Goal: Check status: Check status

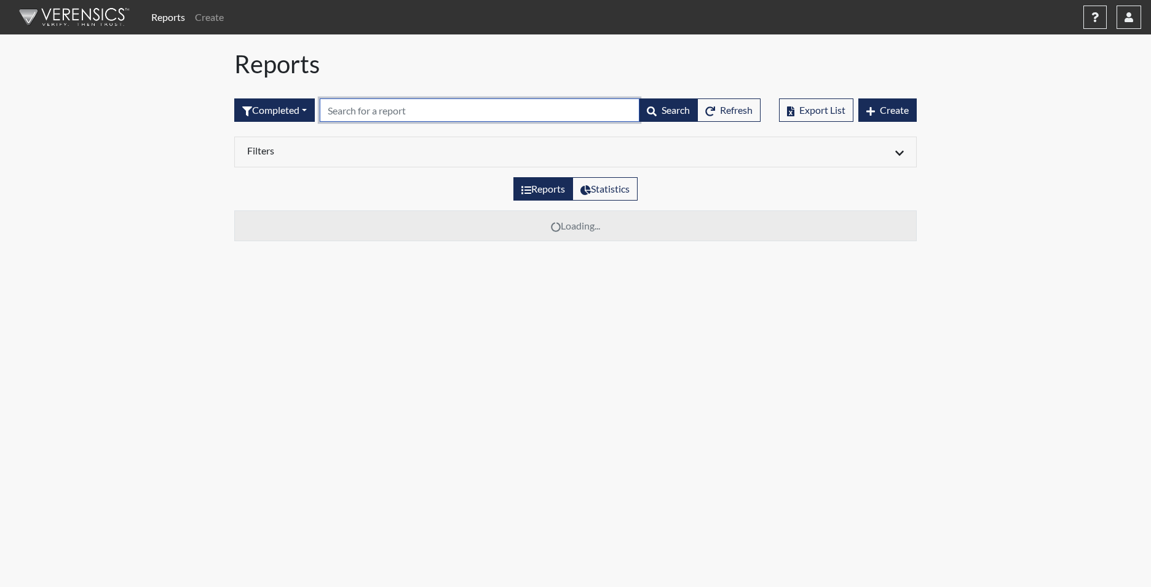
click at [420, 111] on input "text" at bounding box center [480, 109] width 320 height 23
type input "3728"
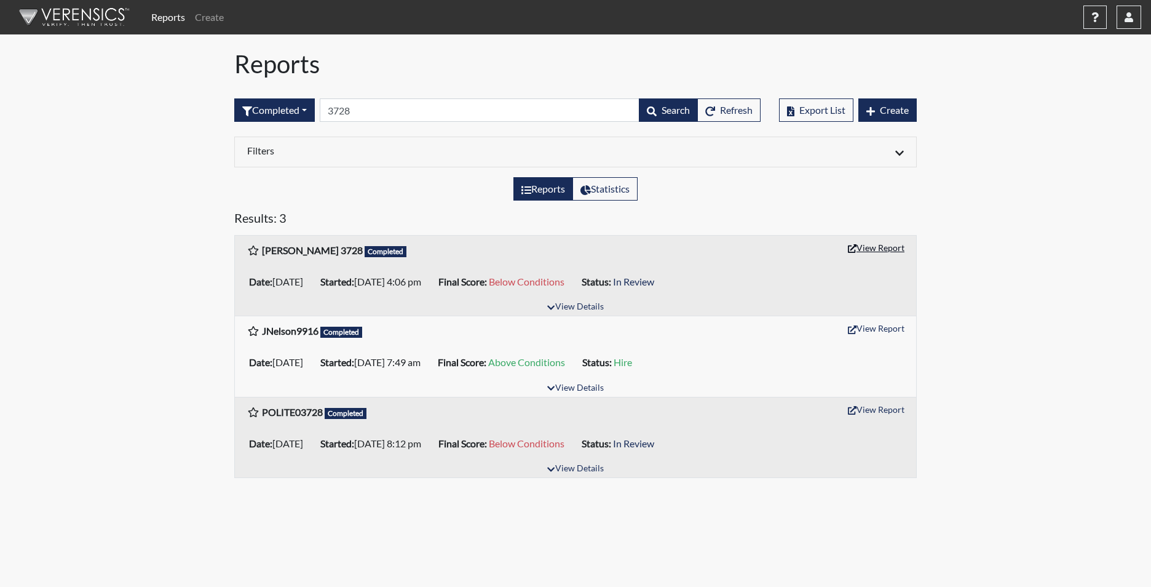
click at [882, 248] on button "View Report" at bounding box center [877, 247] width 68 height 19
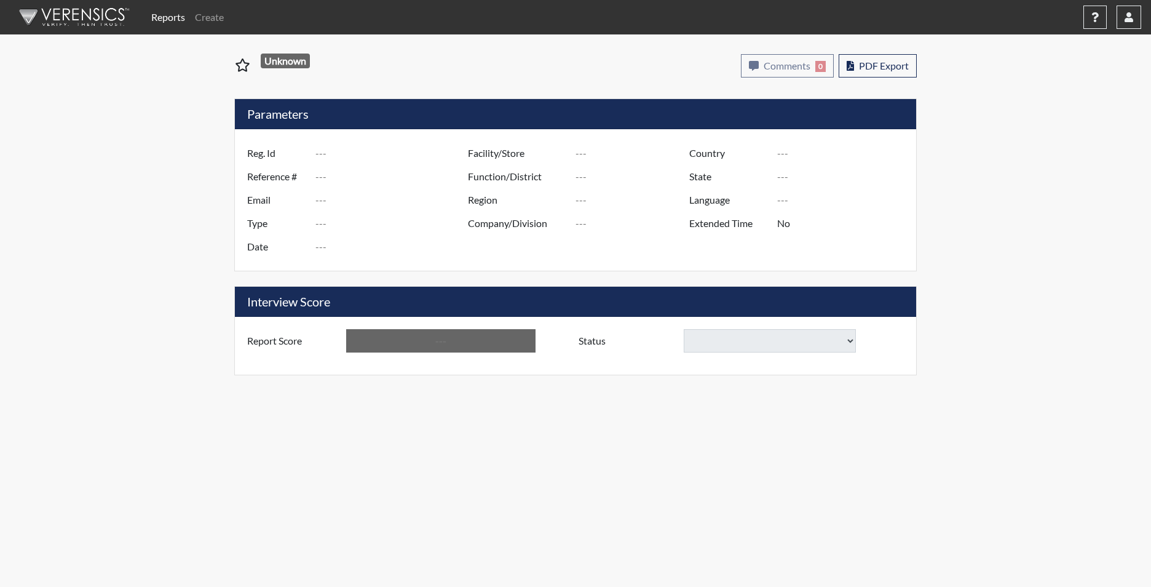
type input "[PERSON_NAME] 3728"
type input "50806"
type input "[EMAIL_ADDRESS][DOMAIN_NAME]"
type input "Corrections Pre-Employment"
type input "[DATE]"
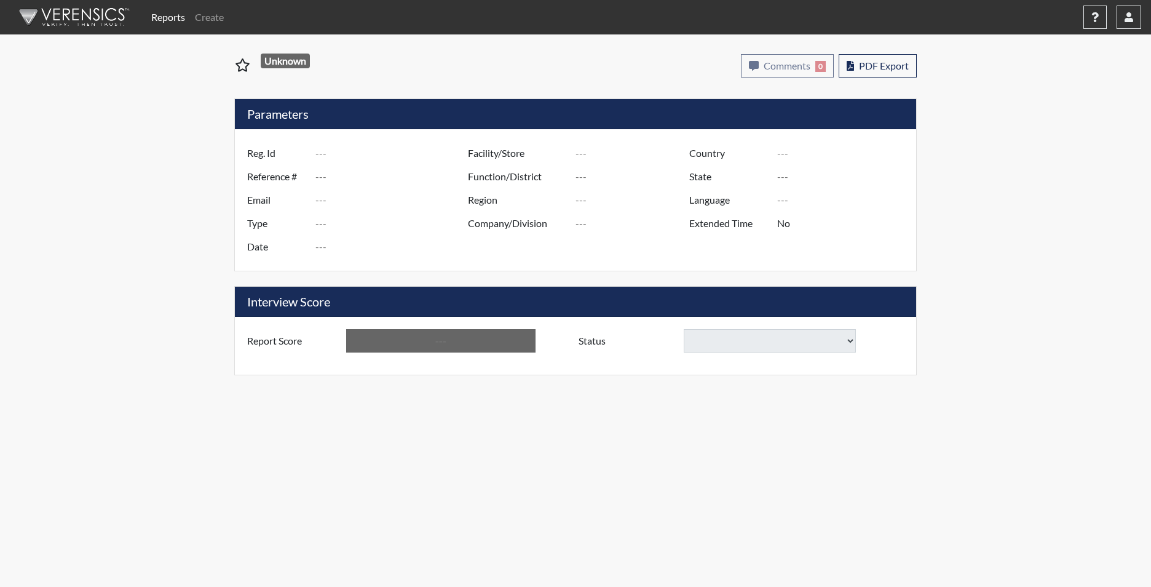
type input "[PERSON_NAME]"
type input "[GEOGRAPHIC_DATA]"
type input "[US_STATE]"
type input "English"
type input "Yes"
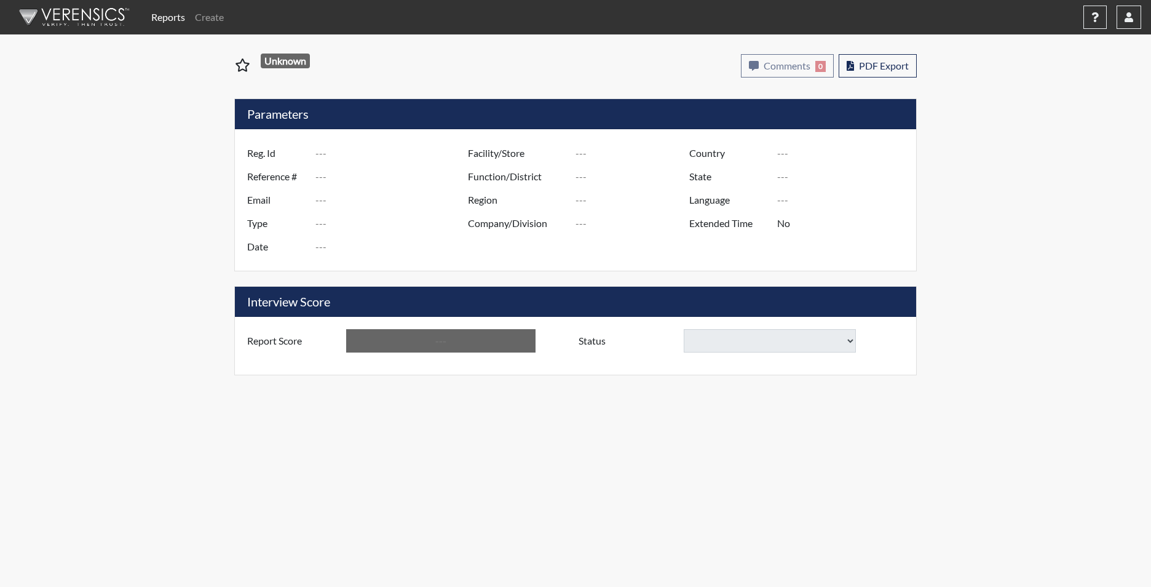
type input "Below Conditions"
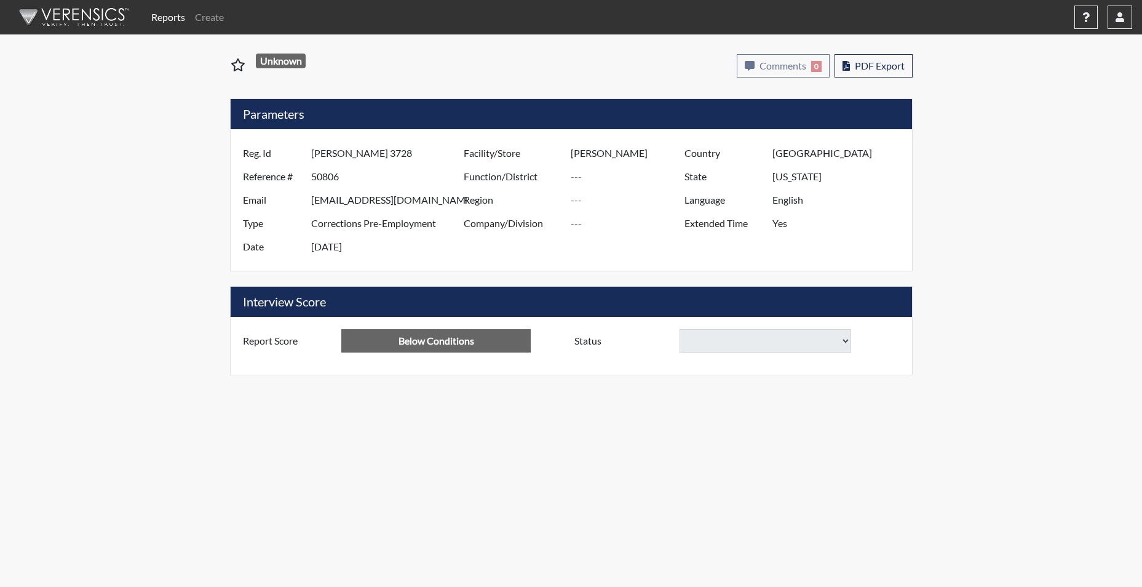
select select
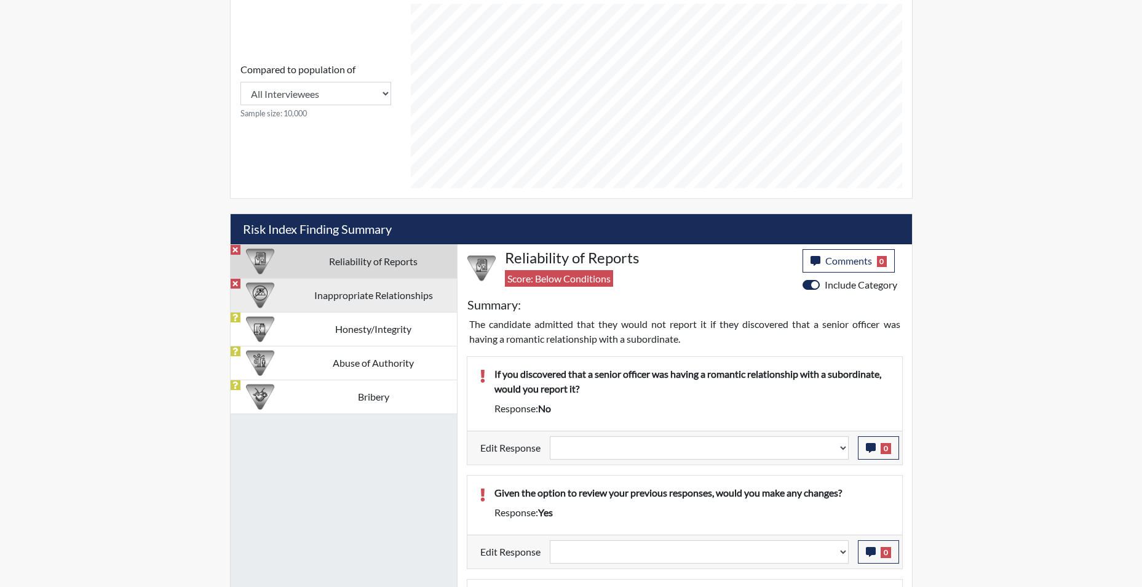
scroll to position [615, 0]
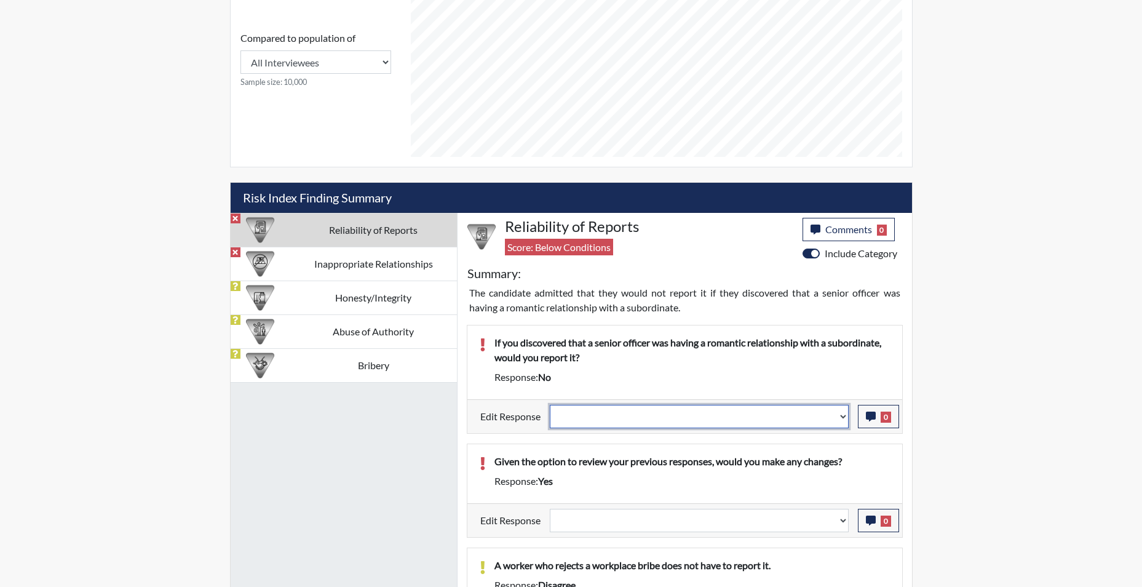
click at [844, 419] on select "Question is not relevant. Results will be updated. Reasonable explanation provi…" at bounding box center [699, 416] width 299 height 23
select select "reasonable-explanation-provided"
click at [550, 405] on select "Question is not relevant. Results will be updated. Reasonable explanation provi…" at bounding box center [699, 416] width 299 height 23
select select
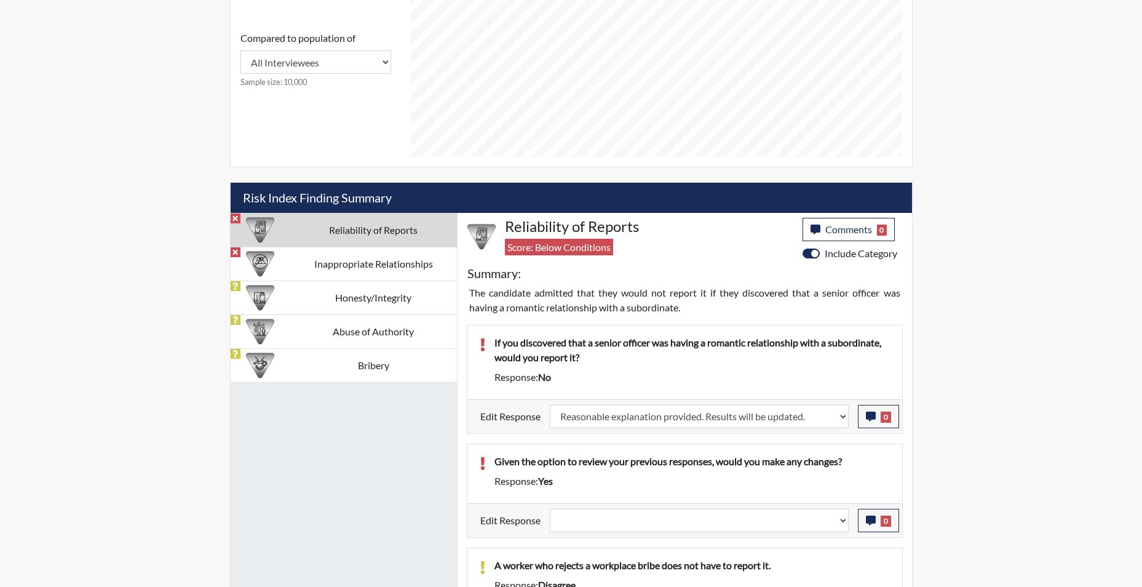
select select
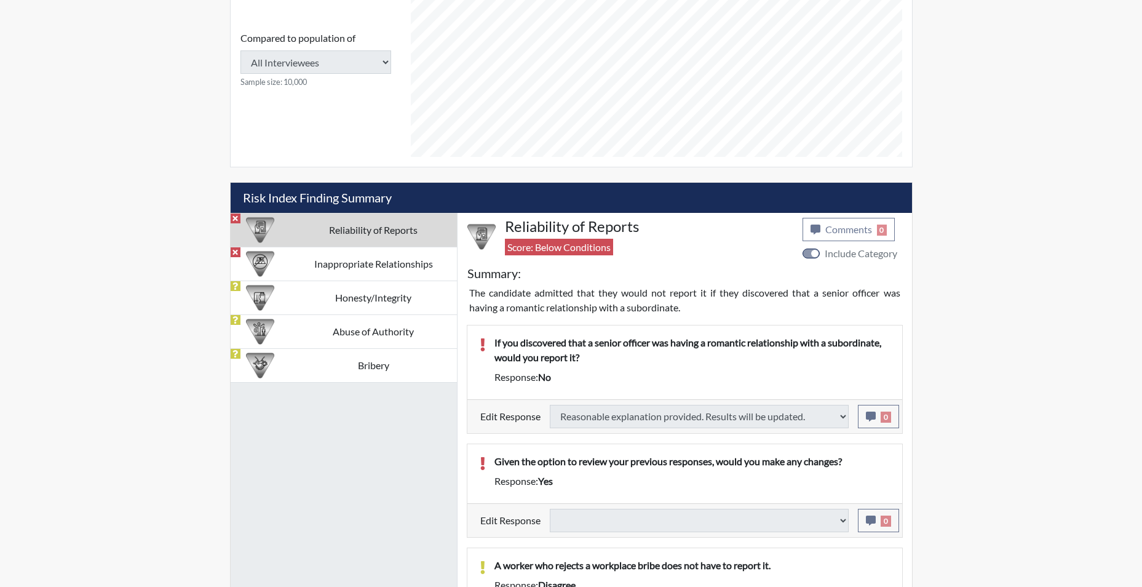
type input "Above Conditions"
select select
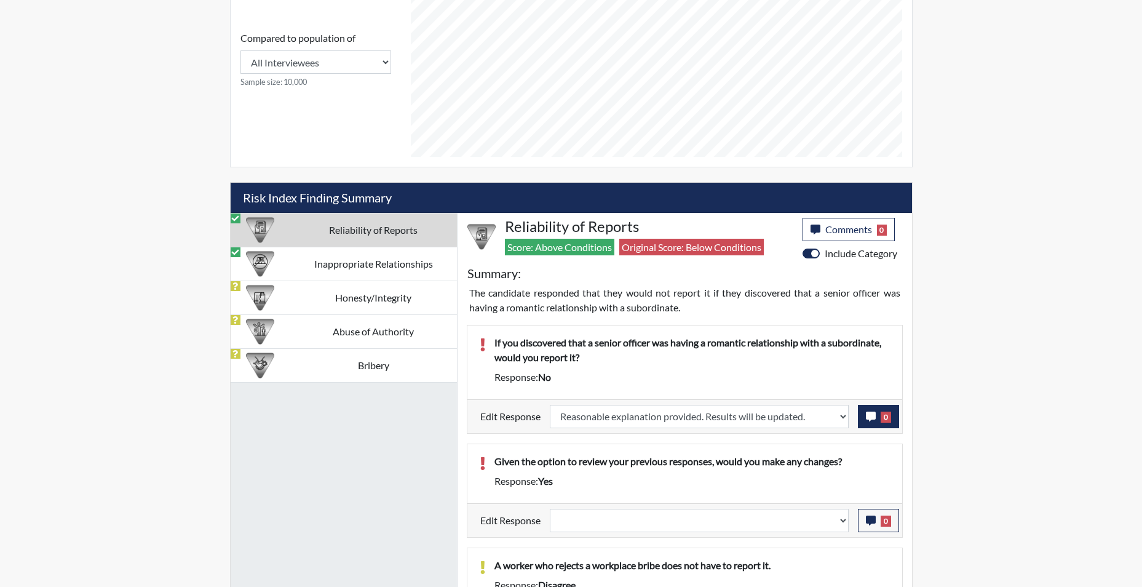
scroll to position [204, 511]
click at [870, 419] on icon "button" at bounding box center [871, 416] width 10 height 10
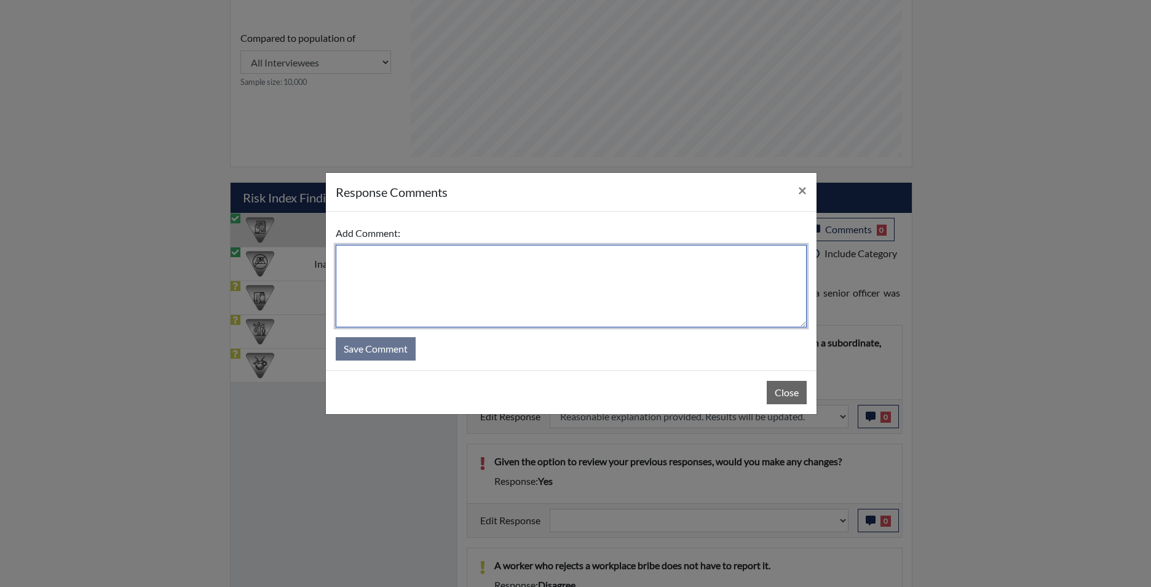
click at [631, 295] on textarea at bounding box center [571, 286] width 471 height 82
type textarea "app states yes"
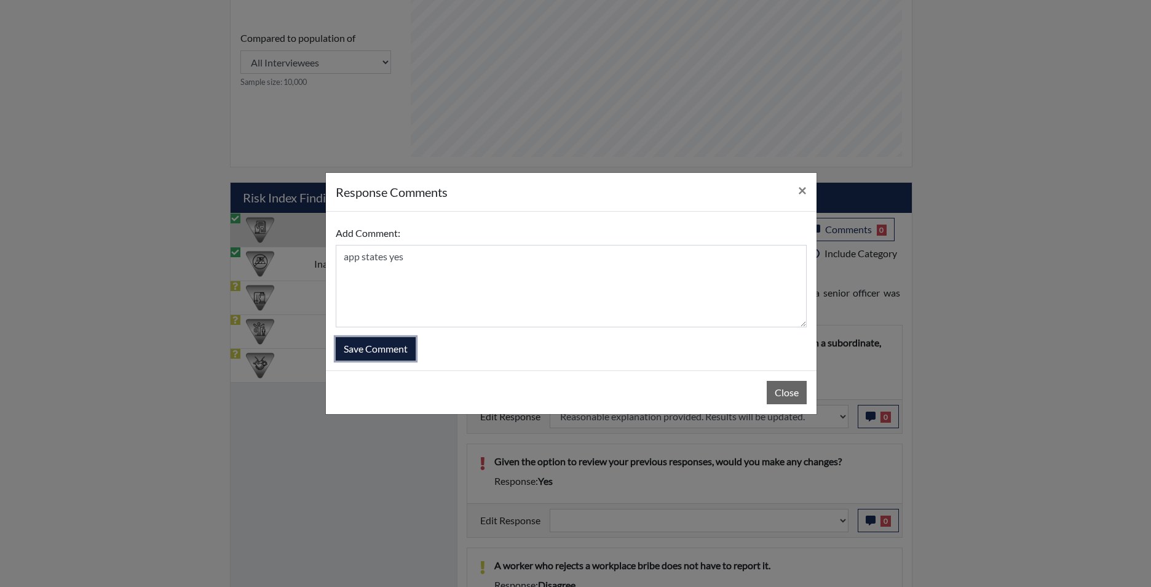
click at [357, 352] on button "Save Comment" at bounding box center [376, 348] width 80 height 23
select select
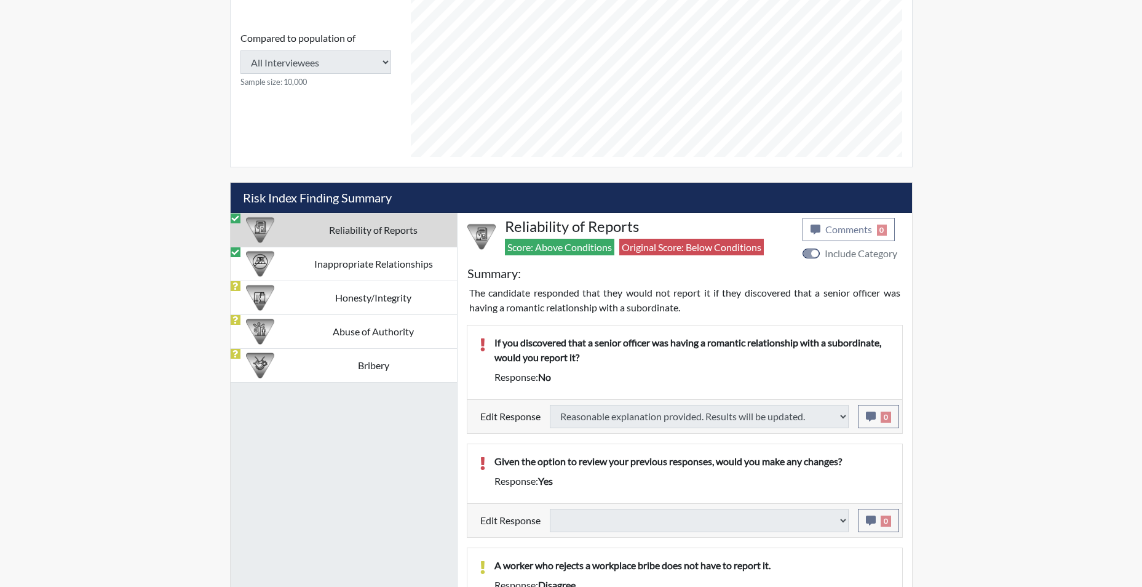
select select
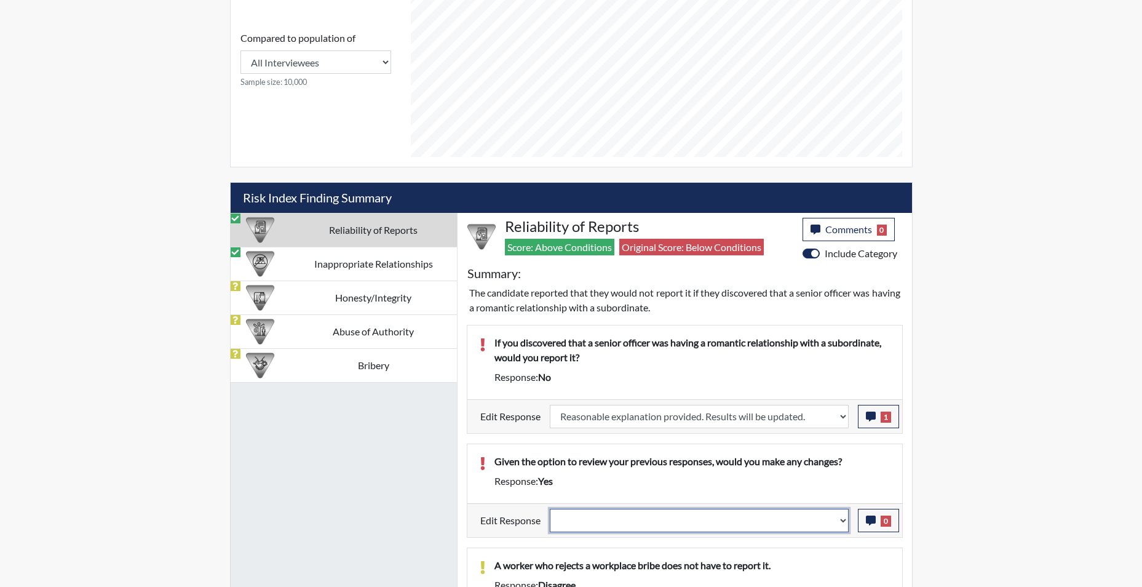
click at [839, 527] on select "Question is not relevant. Results will be updated. Reasonable explanation provi…" at bounding box center [699, 520] width 299 height 23
select select "reasonable-explanation-provided"
click at [550, 509] on select "Question is not relevant. Results will be updated. Reasonable explanation provi…" at bounding box center [699, 520] width 299 height 23
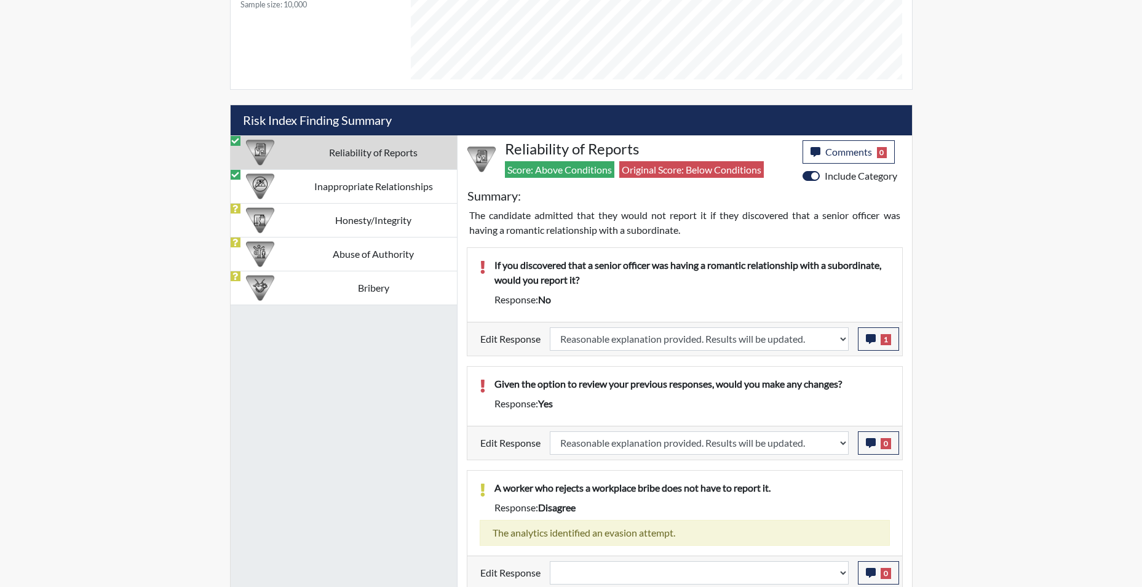
scroll to position [696, 0]
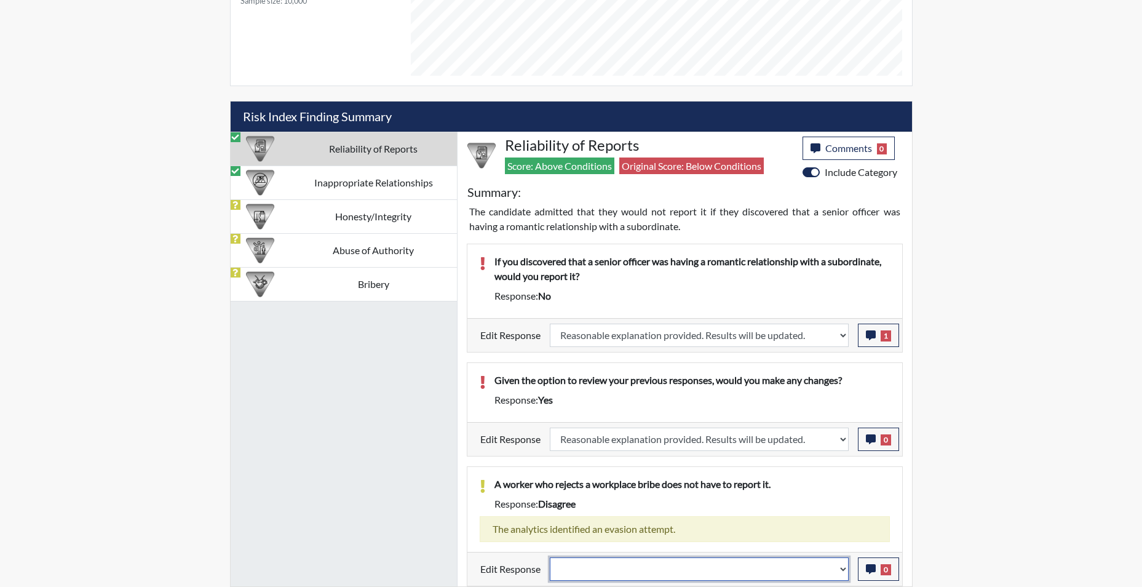
click at [840, 575] on select "Question is not relevant. Results will be updated. Reasonable explanation provi…" at bounding box center [699, 568] width 299 height 23
select select "reasonable-explanation-provided"
click at [550, 557] on select "Question is not relevant. Results will be updated. Reasonable explanation provi…" at bounding box center [699, 568] width 299 height 23
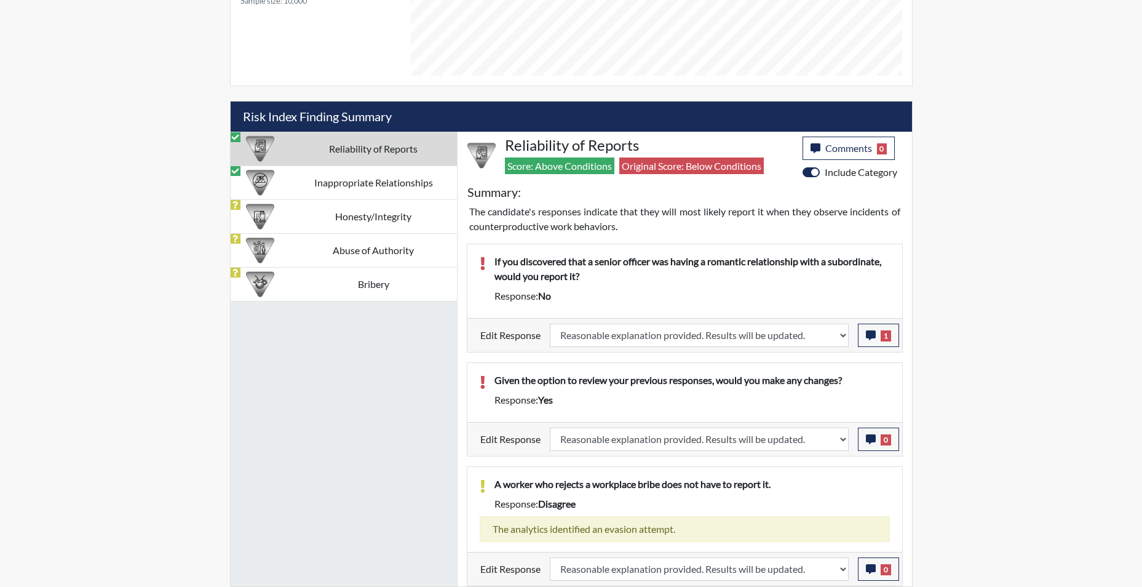
scroll to position [204, 511]
click at [377, 181] on td "Inappropriate Relationships" at bounding box center [373, 182] width 167 height 34
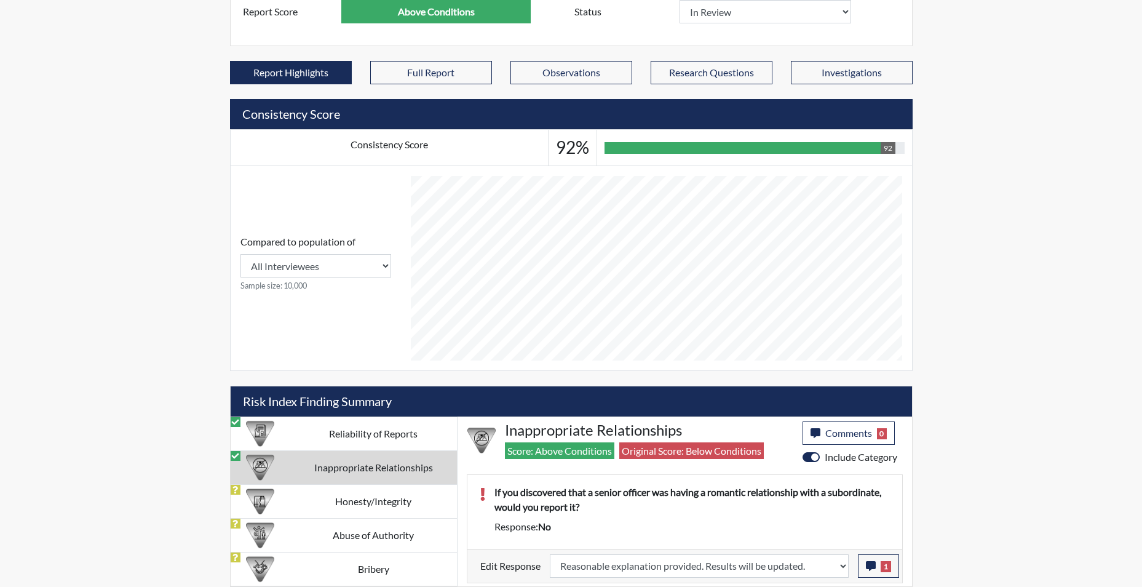
drag, startPoint x: 701, startPoint y: 529, endPoint x: 716, endPoint y: 558, distance: 33.0
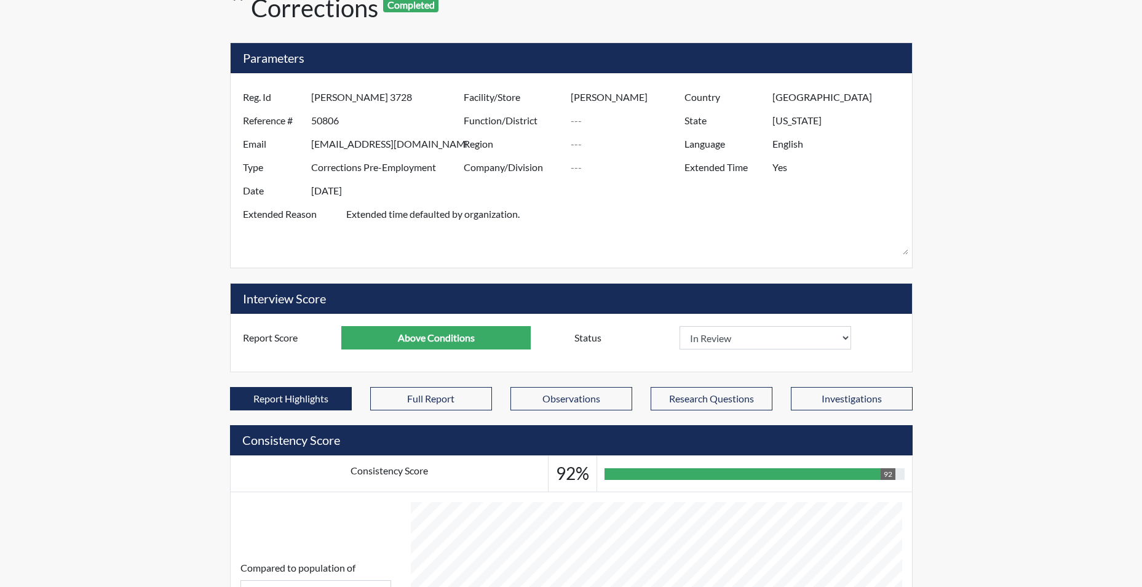
scroll to position [82, 0]
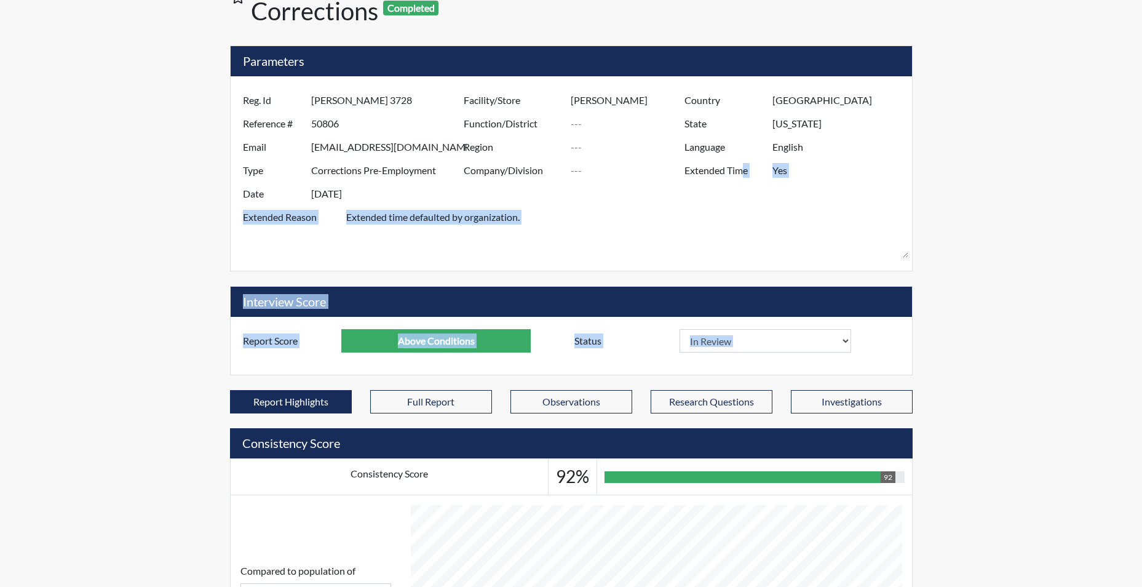
drag, startPoint x: 347, startPoint y: 277, endPoint x: 376, endPoint y: 435, distance: 161.4
click at [376, 435] on div "[US_STATE] Department of Corrections Completed Comments 0 report Comments × Add…" at bounding box center [571, 441] width 701 height 949
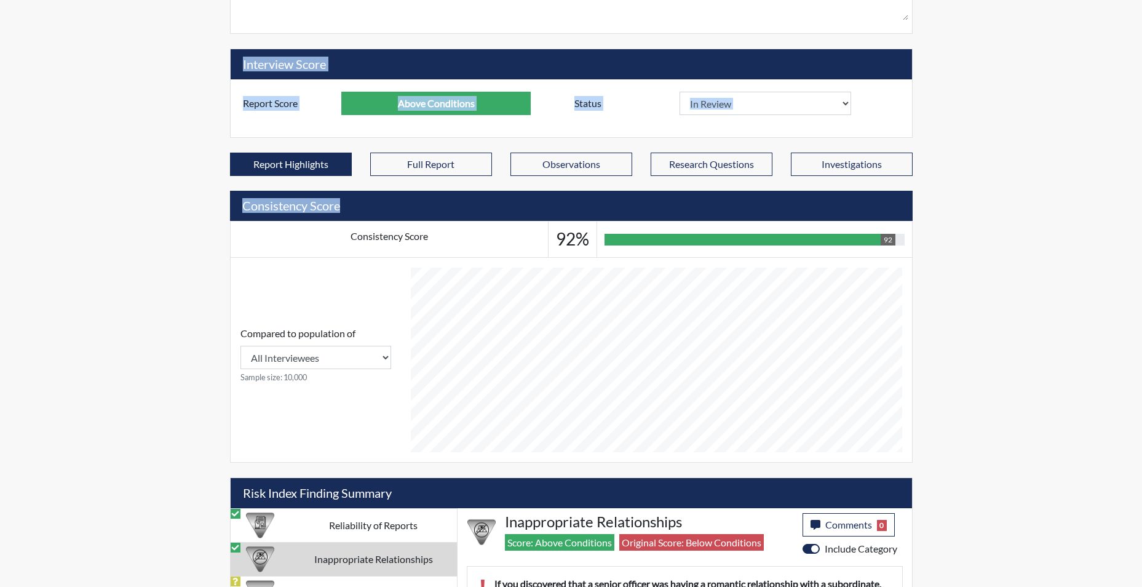
scroll to position [411, 0]
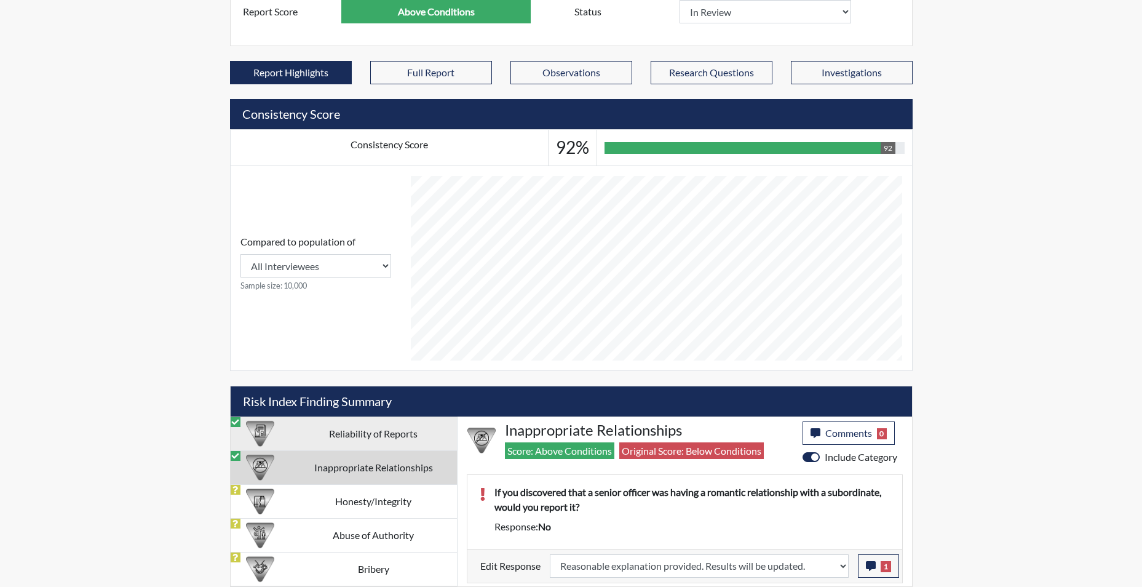
click at [378, 426] on td "Reliability of Reports" at bounding box center [373, 433] width 167 height 34
select select "reasonable-explanation-provided"
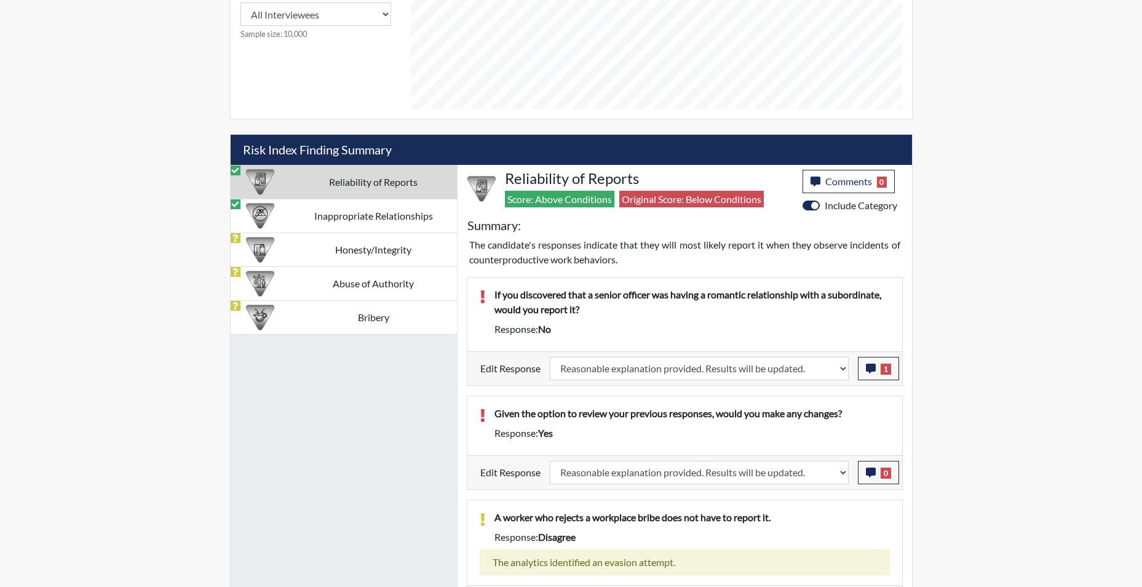
scroll to position [696, 0]
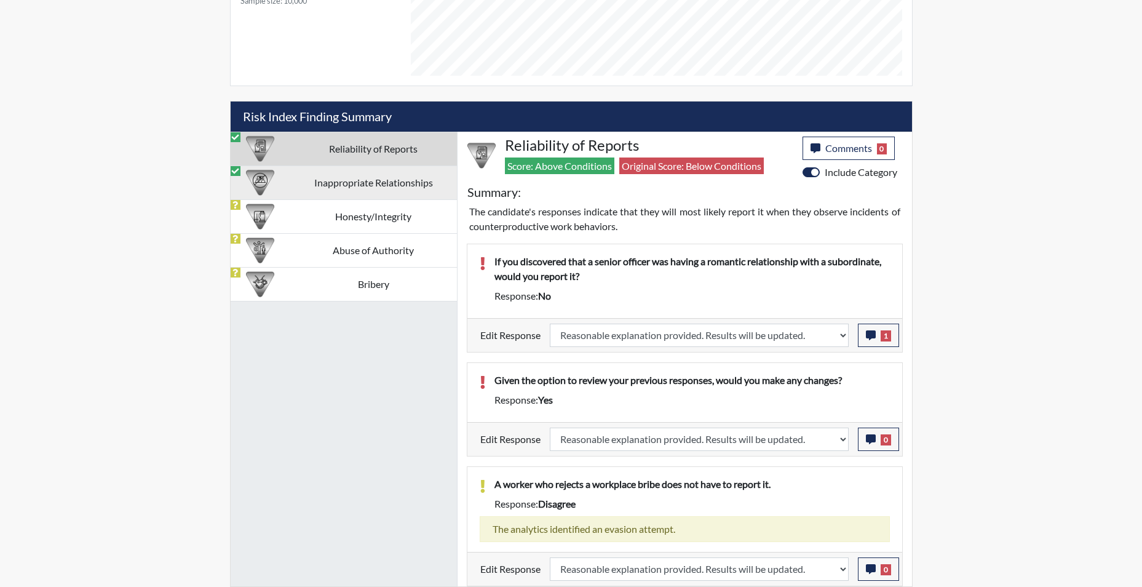
click at [395, 189] on td "Inappropriate Relationships" at bounding box center [373, 182] width 167 height 34
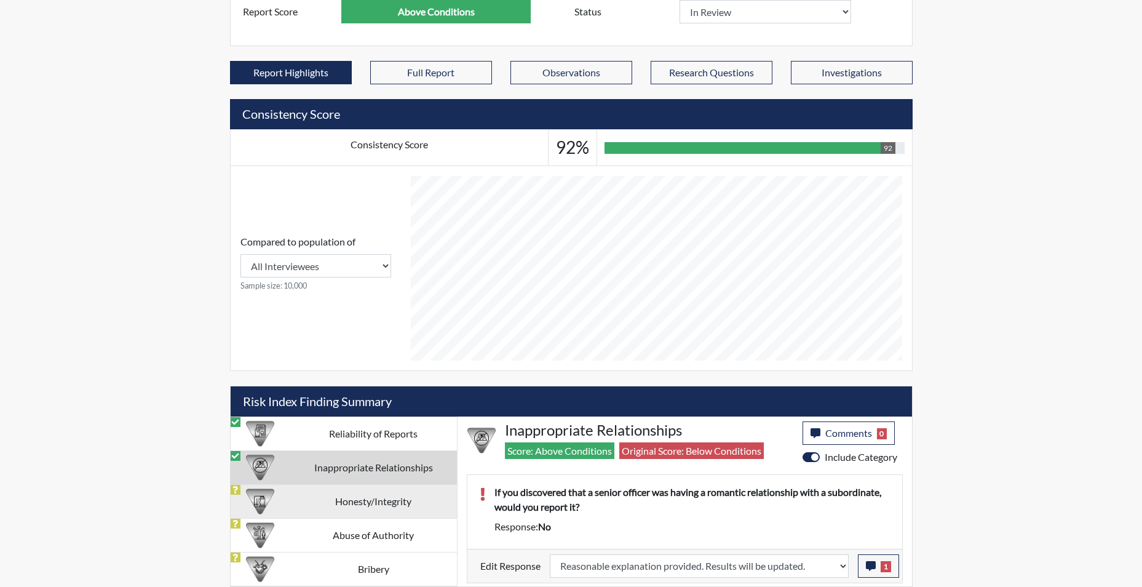
click at [408, 505] on td "Honesty/Integrity" at bounding box center [373, 501] width 167 height 34
select select "reasonable-explanation-provided"
select select
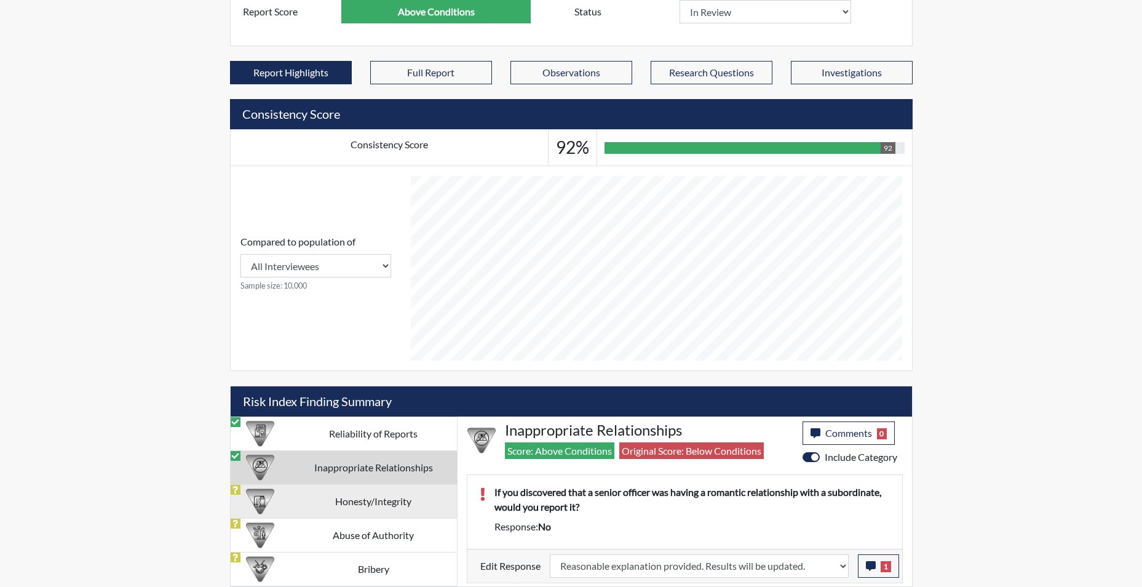
select select
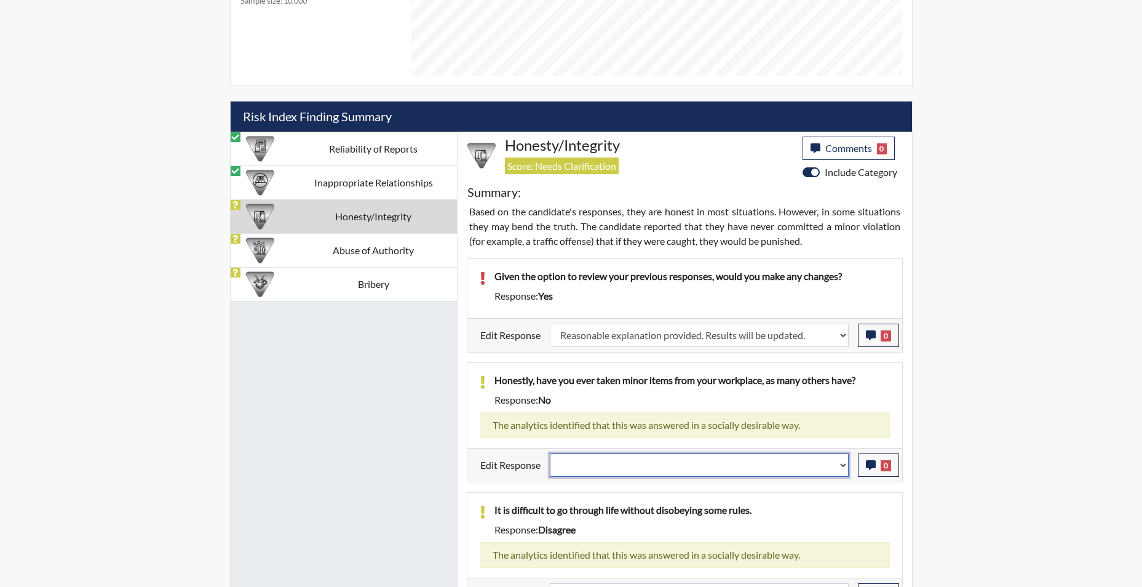
click at [839, 470] on select "Question is not relevant. Results will be updated. Reasonable explanation provi…" at bounding box center [699, 464] width 299 height 23
select select "reasonable-explanation-provided"
click at [550, 453] on select "Question is not relevant. Results will be updated. Reasonable explanation provi…" at bounding box center [699, 464] width 299 height 23
select select
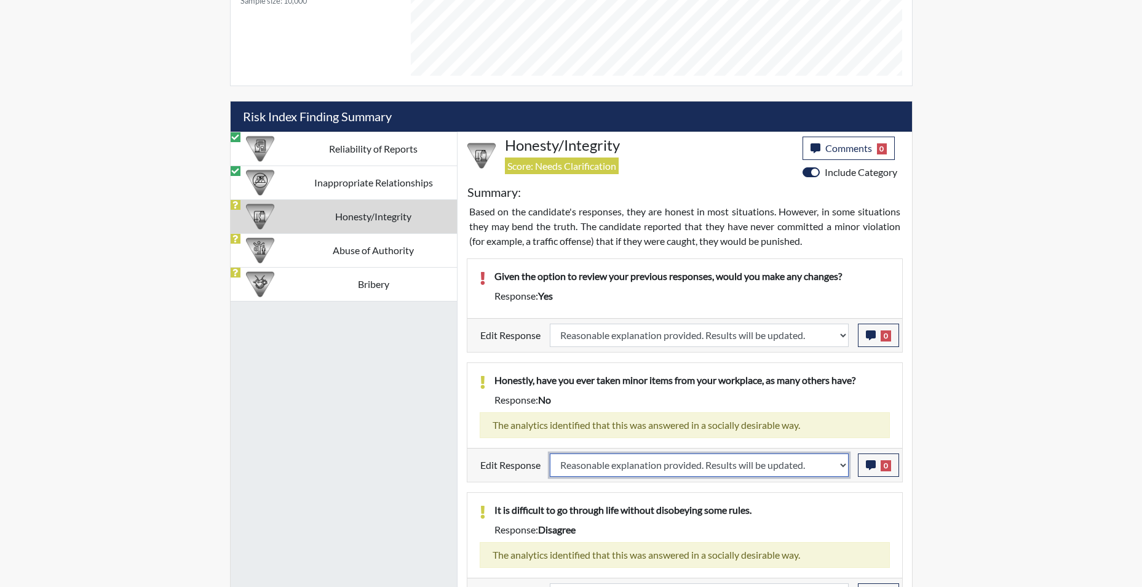
select select
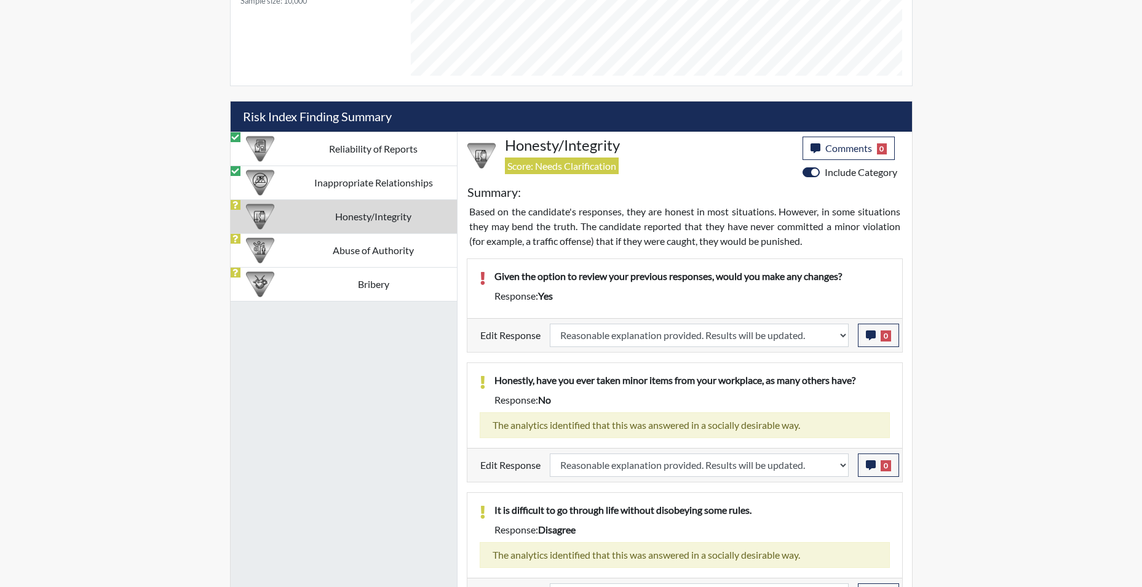
select select
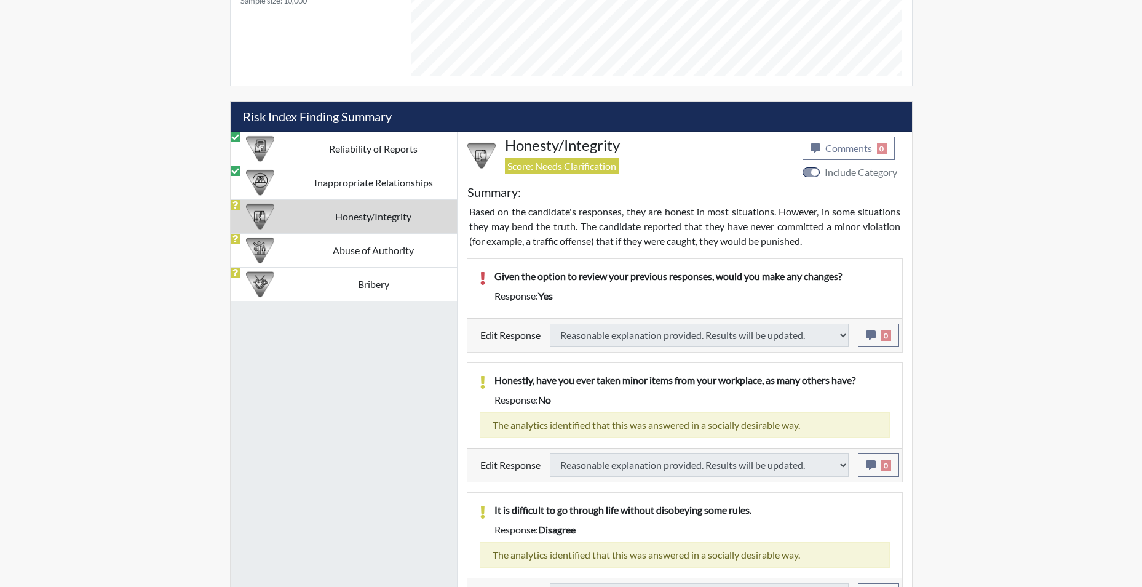
select select
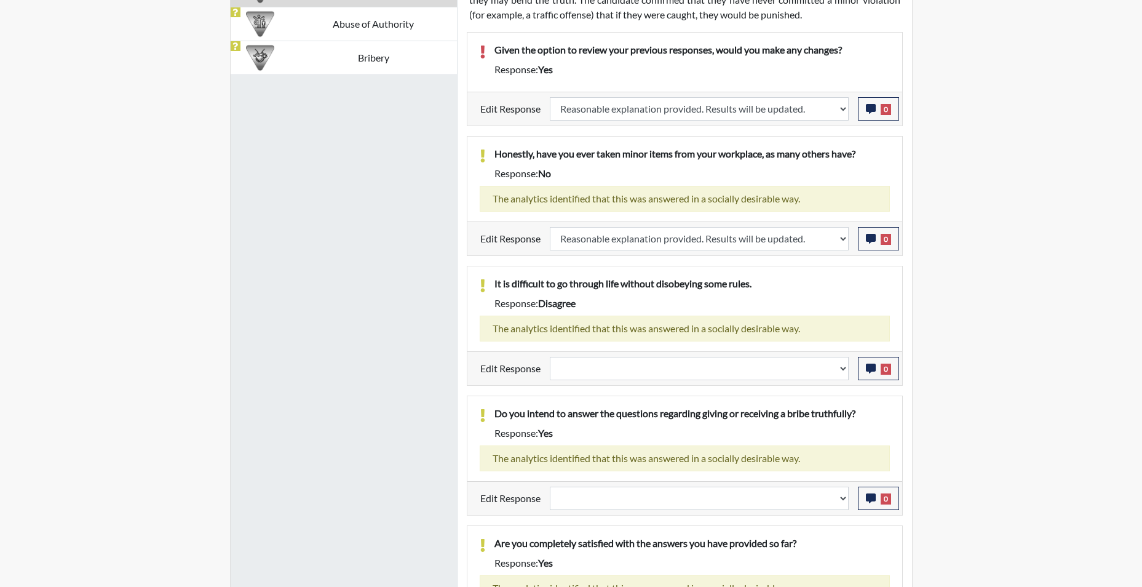
scroll to position [942, 0]
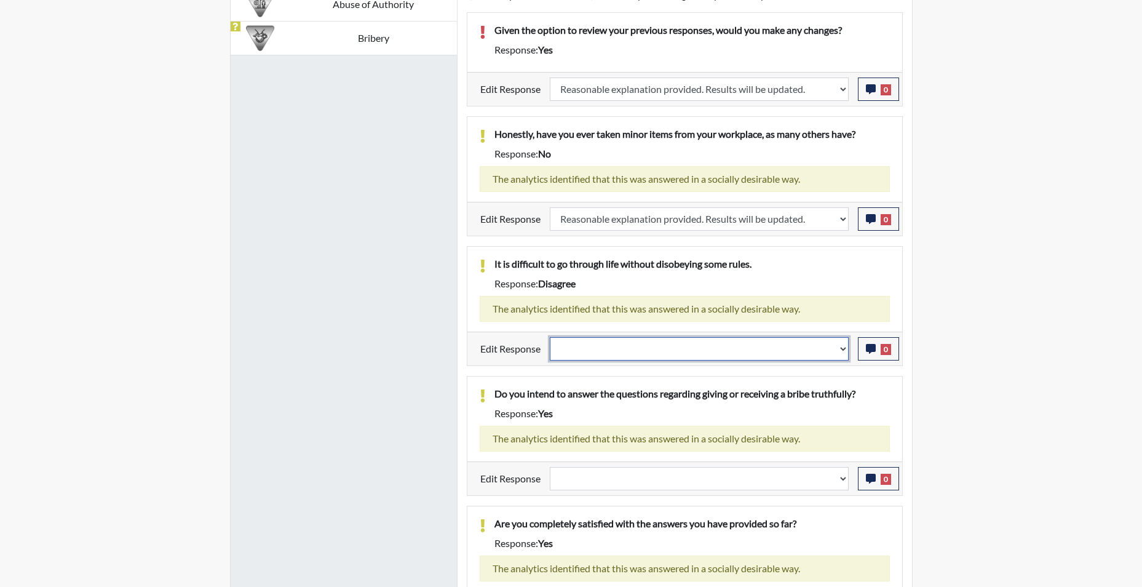
click at [848, 346] on select "Question is not relevant. Results will be updated. Reasonable explanation provi…" at bounding box center [699, 348] width 299 height 23
select select "reasonable-explanation-provided"
click at [550, 337] on select "Question is not relevant. Results will be updated. Reasonable explanation provi…" at bounding box center [699, 348] width 299 height 23
select select
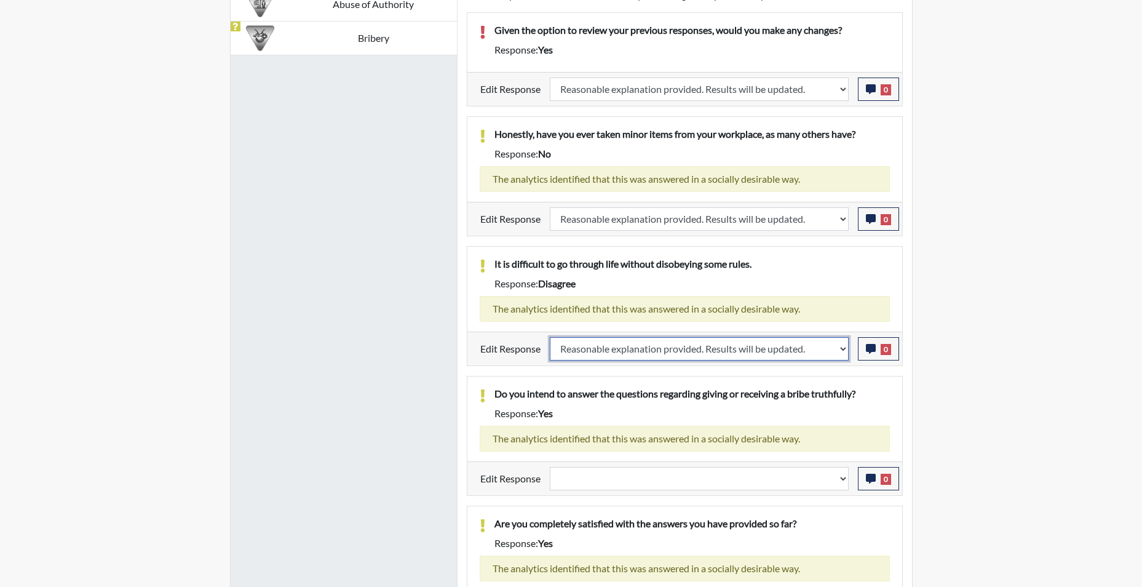
select select
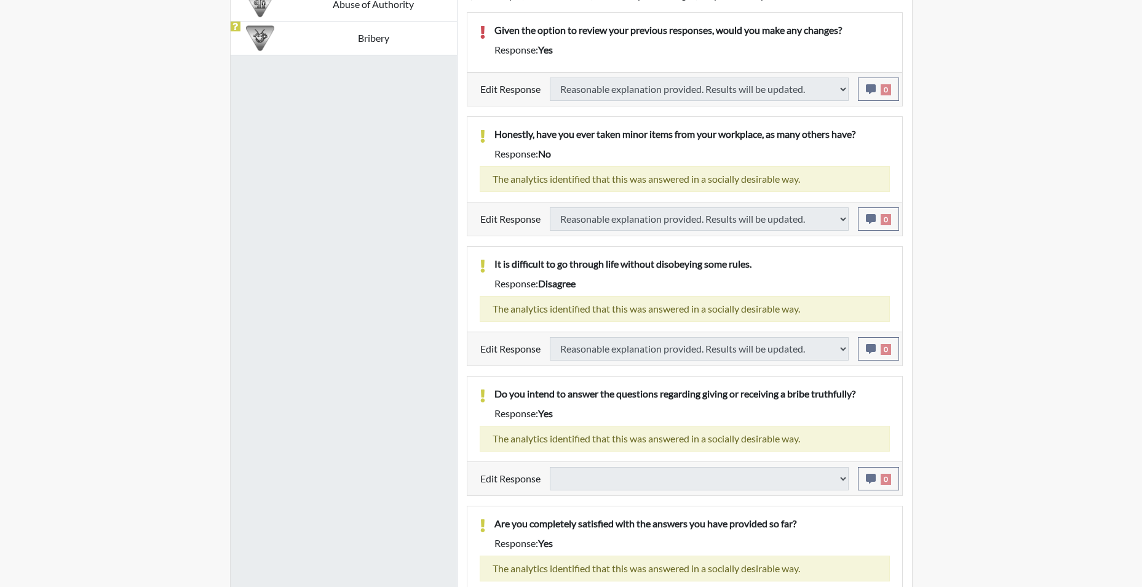
select select
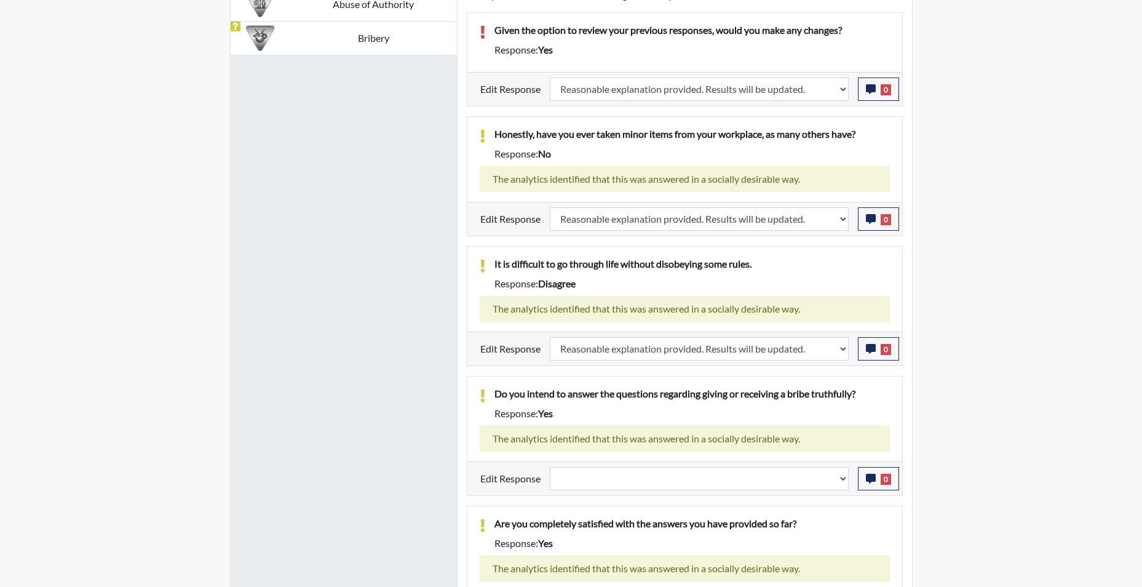
scroll to position [204, 511]
click at [846, 477] on select "Question is not relevant. Results will be updated. Reasonable explanation provi…" at bounding box center [699, 478] width 299 height 23
select select "reasonable-explanation-provided"
click at [550, 467] on select "Question is not relevant. Results will be updated. Reasonable explanation provi…" at bounding box center [699, 478] width 299 height 23
select select
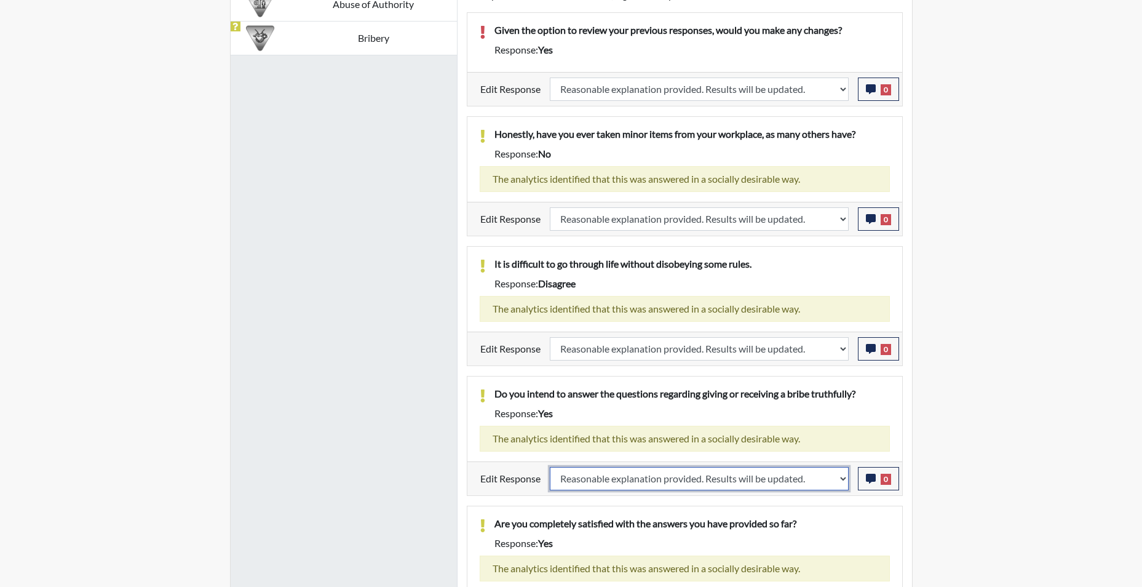
select select
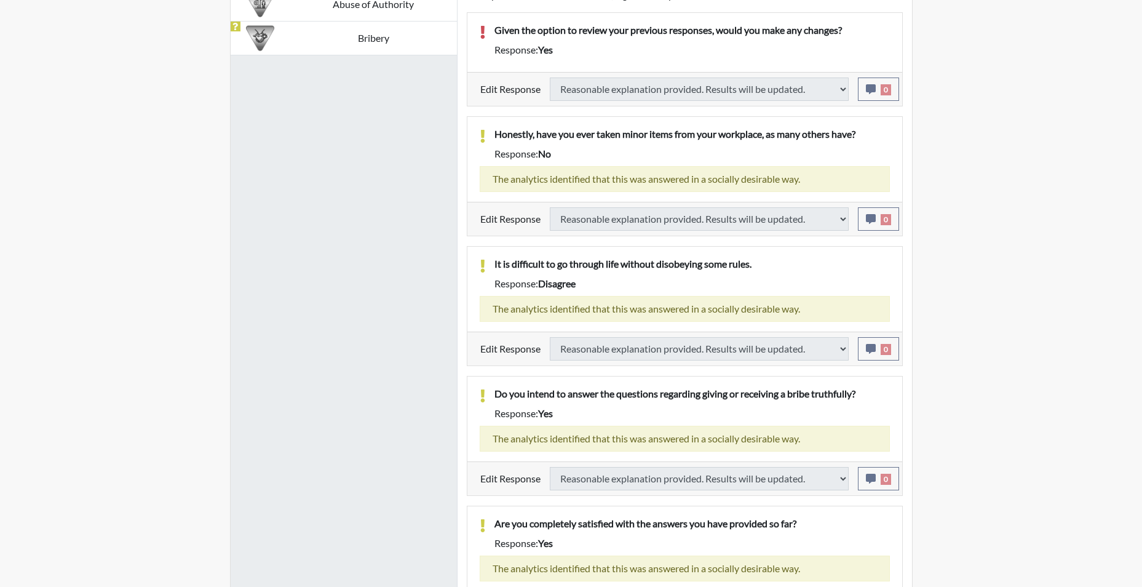
select select
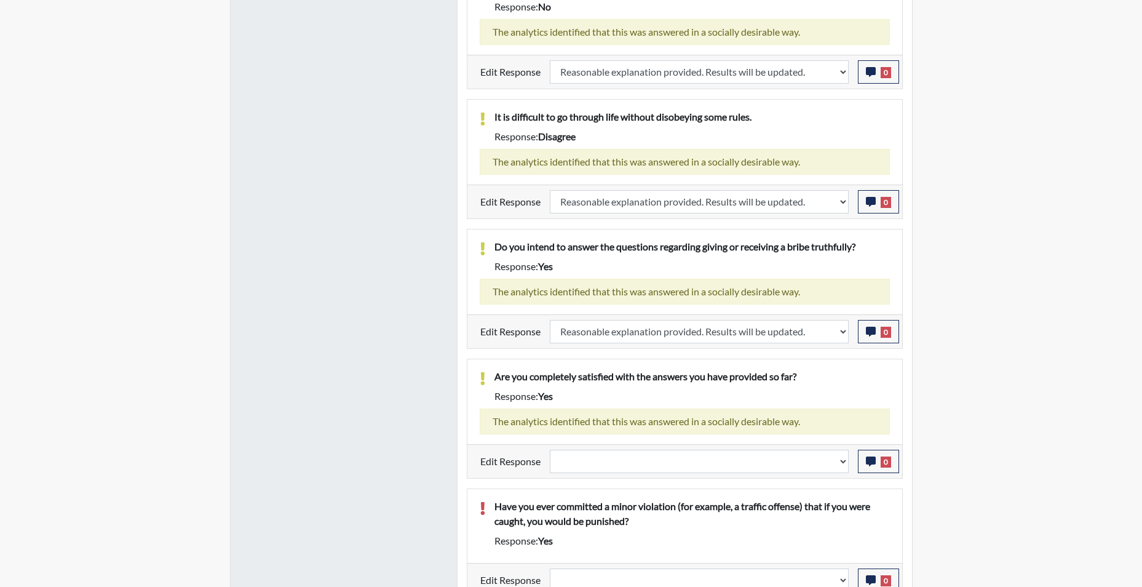
scroll to position [1100, 0]
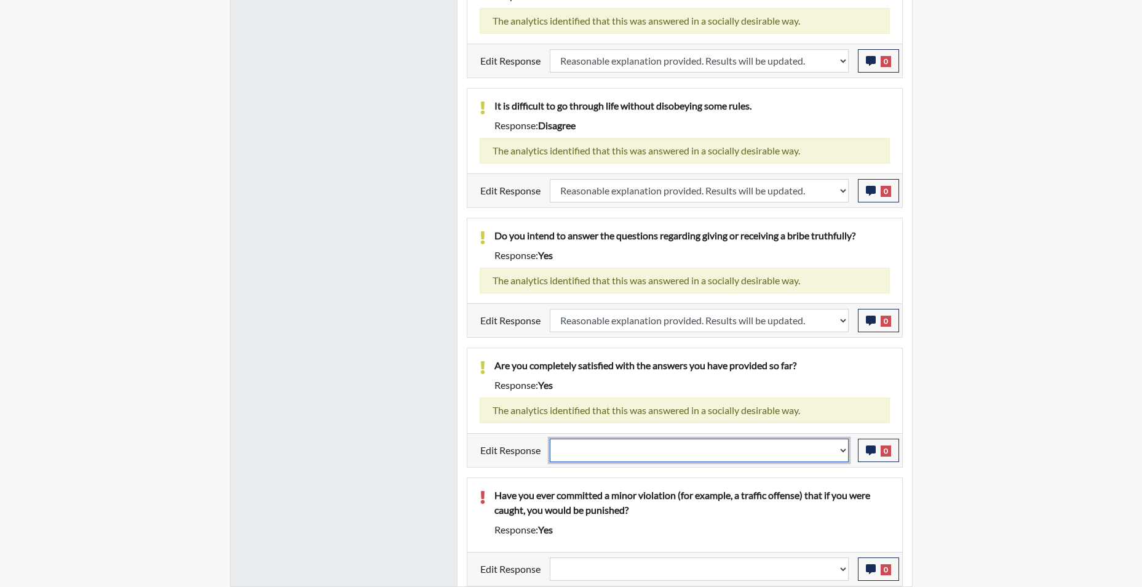
click at [843, 452] on select "Question is not relevant. Results will be updated. Reasonable explanation provi…" at bounding box center [699, 450] width 299 height 23
select select "reasonable-explanation-provided"
click at [550, 439] on select "Question is not relevant. Results will be updated. Reasonable explanation provi…" at bounding box center [699, 450] width 299 height 23
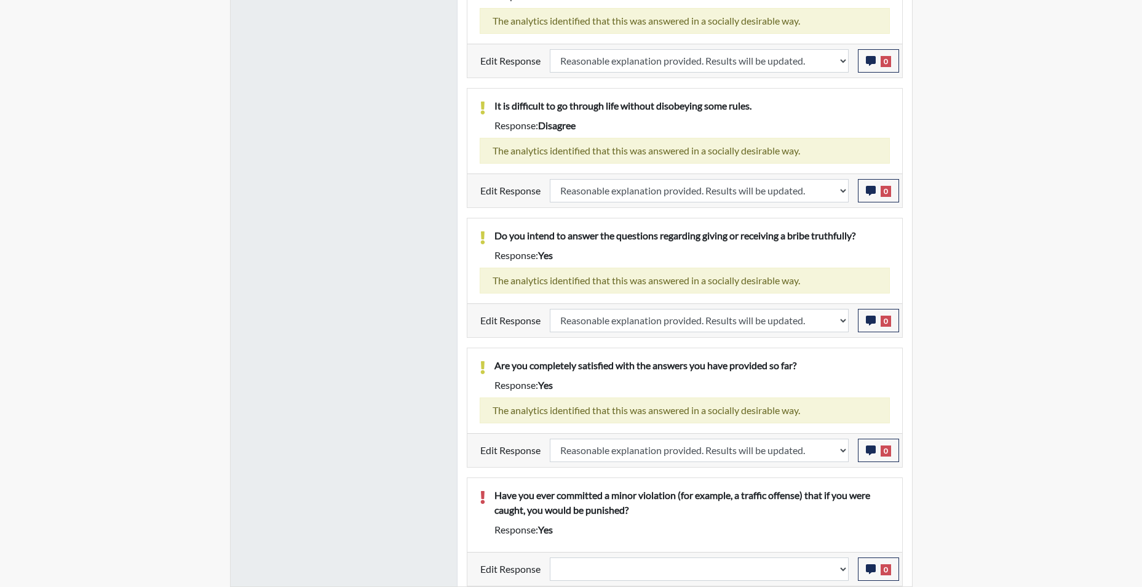
scroll to position [204, 511]
click at [840, 573] on select "Question is not relevant. Results will be updated. Reasonable explanation provi…" at bounding box center [699, 568] width 299 height 23
select select "reasonable-explanation-provided"
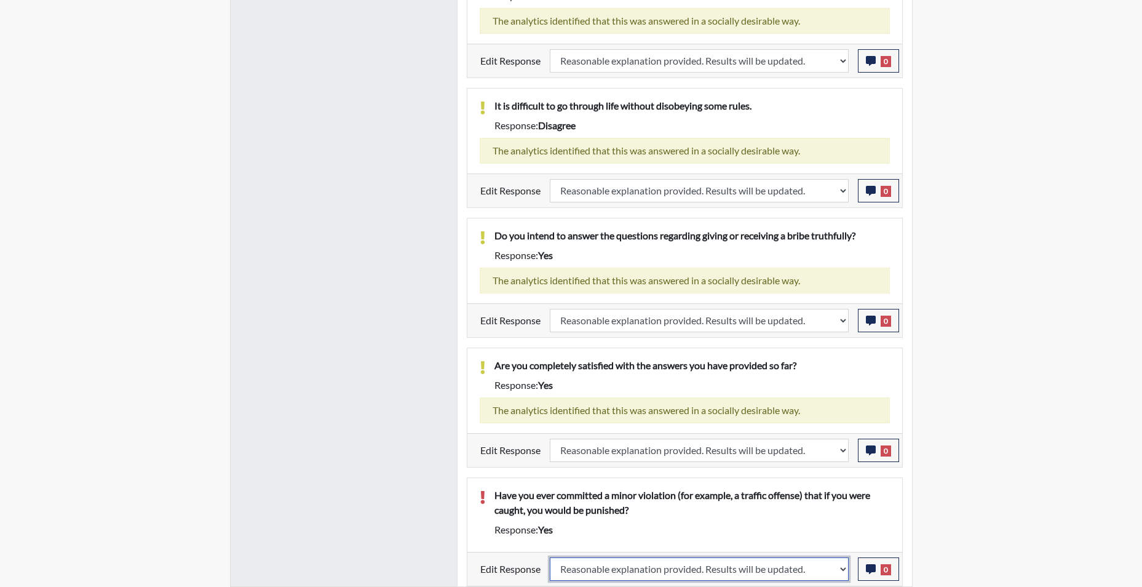
click at [550, 557] on select "Question is not relevant. Results will be updated. Reasonable explanation provi…" at bounding box center [699, 568] width 299 height 23
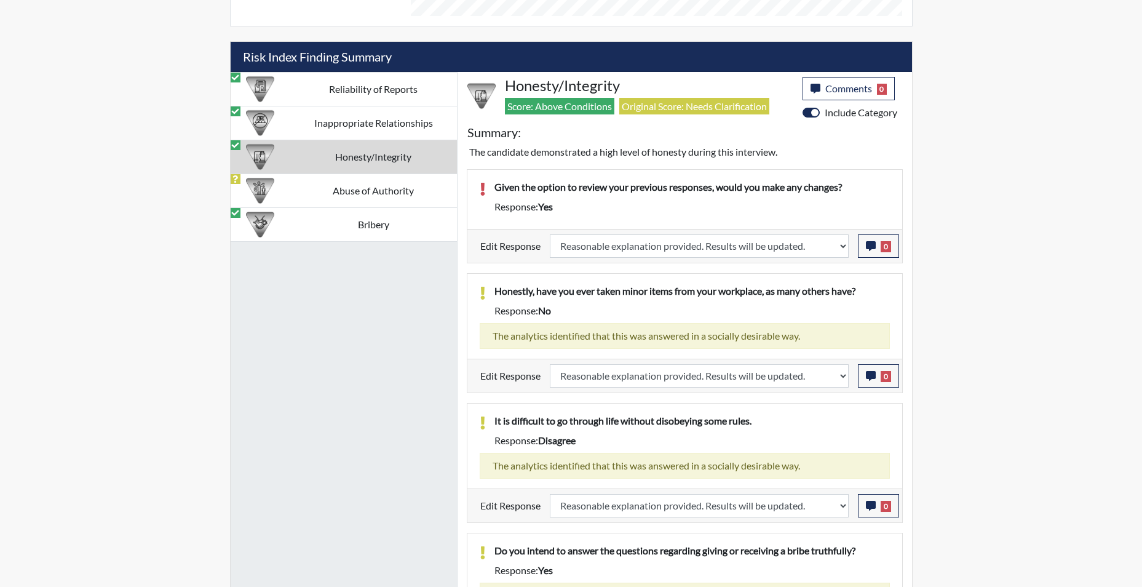
scroll to position [702, 0]
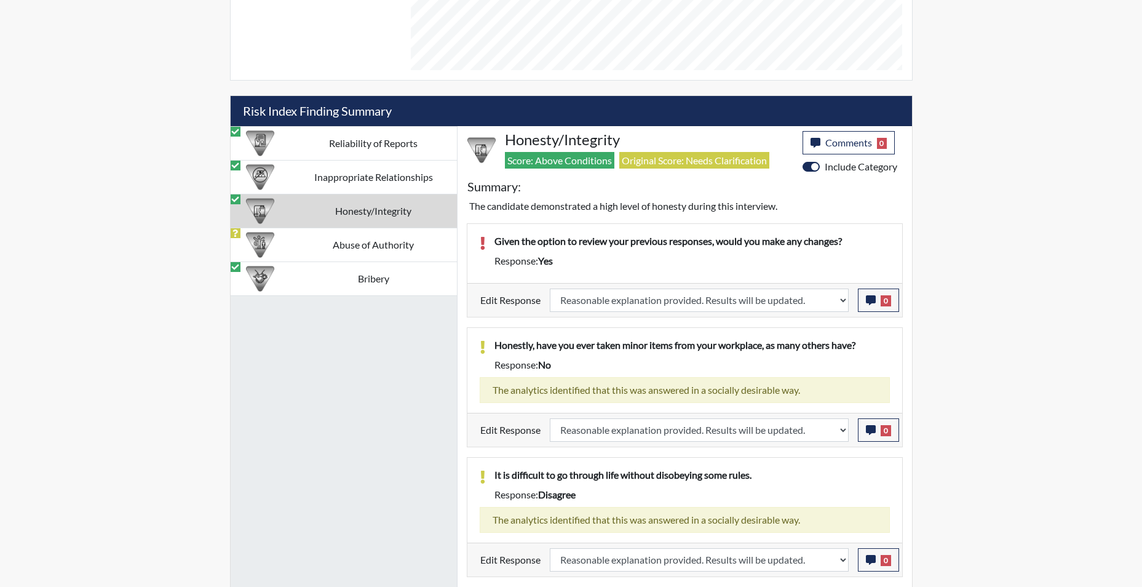
click at [400, 216] on td "Honesty/Integrity" at bounding box center [373, 211] width 167 height 34
click at [400, 215] on td "Honesty/Integrity" at bounding box center [373, 211] width 167 height 34
click at [400, 248] on td "Abuse of Authority" at bounding box center [373, 245] width 167 height 34
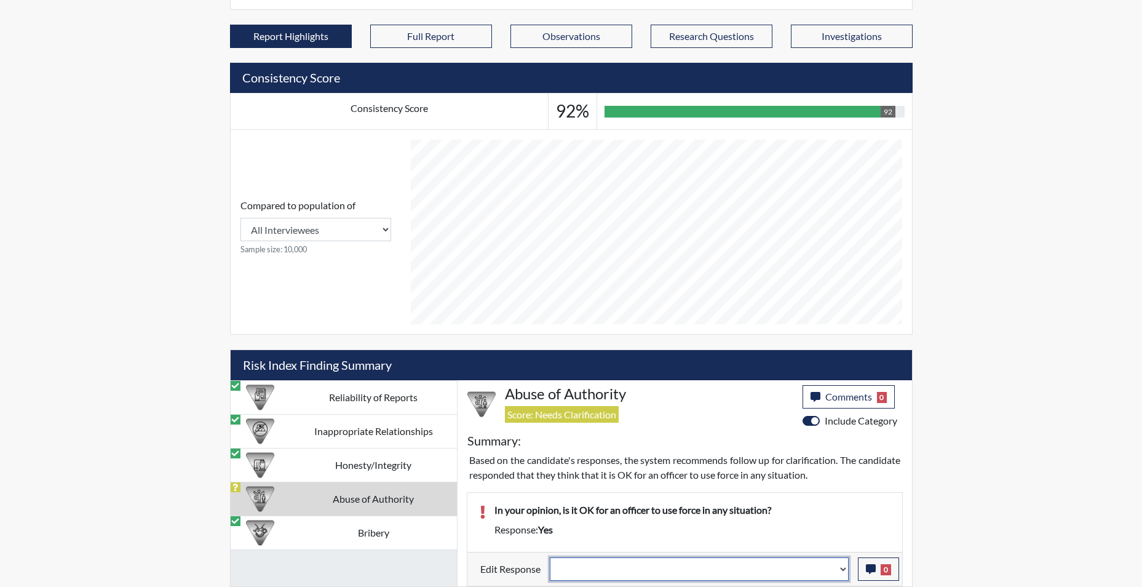
click at [836, 573] on select "Question is not relevant. Results will be updated. Reasonable explanation provi…" at bounding box center [699, 568] width 299 height 23
select select "reasonable-explanation-provided"
click at [550, 557] on select "Question is not relevant. Results will be updated. Reasonable explanation provi…" at bounding box center [699, 568] width 299 height 23
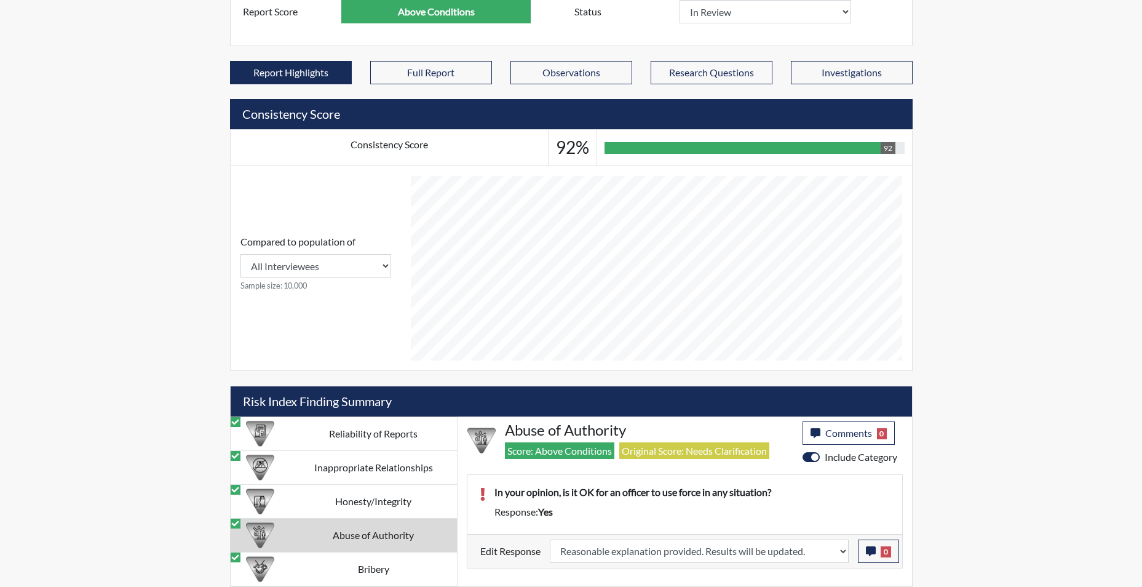
scroll to position [204, 511]
click at [870, 552] on icon "button" at bounding box center [871, 551] width 10 height 10
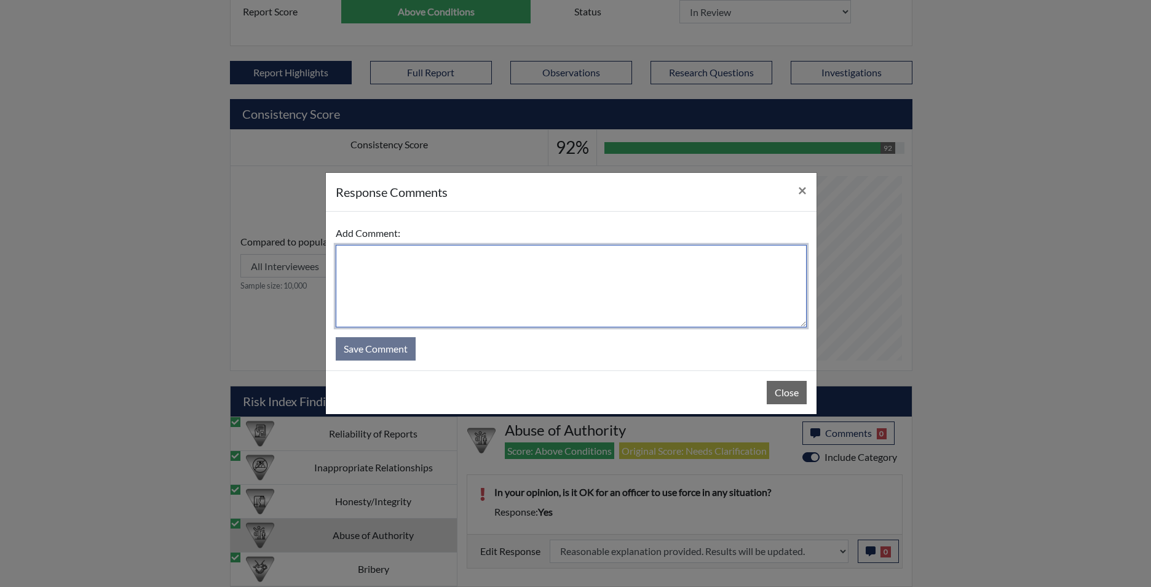
click at [603, 305] on textarea at bounding box center [571, 286] width 471 height 82
type textarea "app states no"
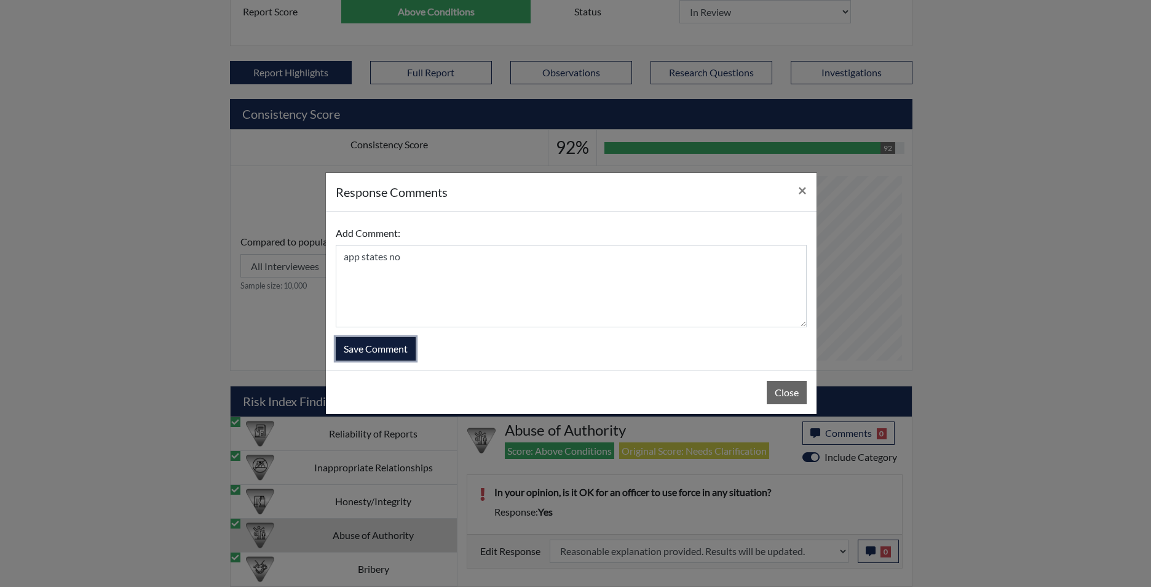
click at [381, 353] on button "Save Comment" at bounding box center [376, 348] width 80 height 23
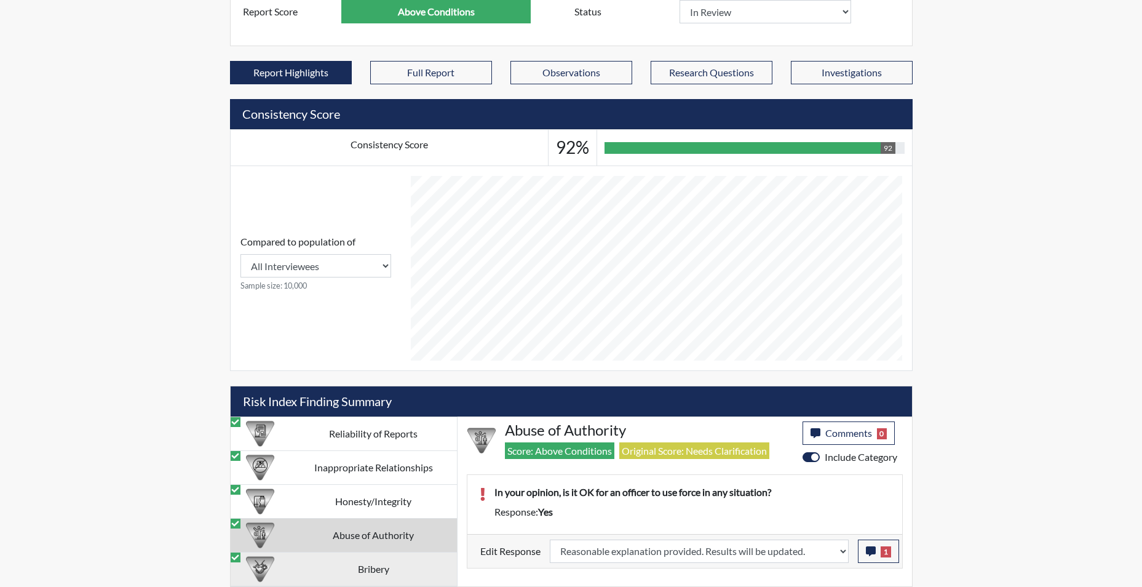
click at [382, 568] on td "Bribery" at bounding box center [373, 569] width 167 height 34
select select "reasonable-explanation-provided"
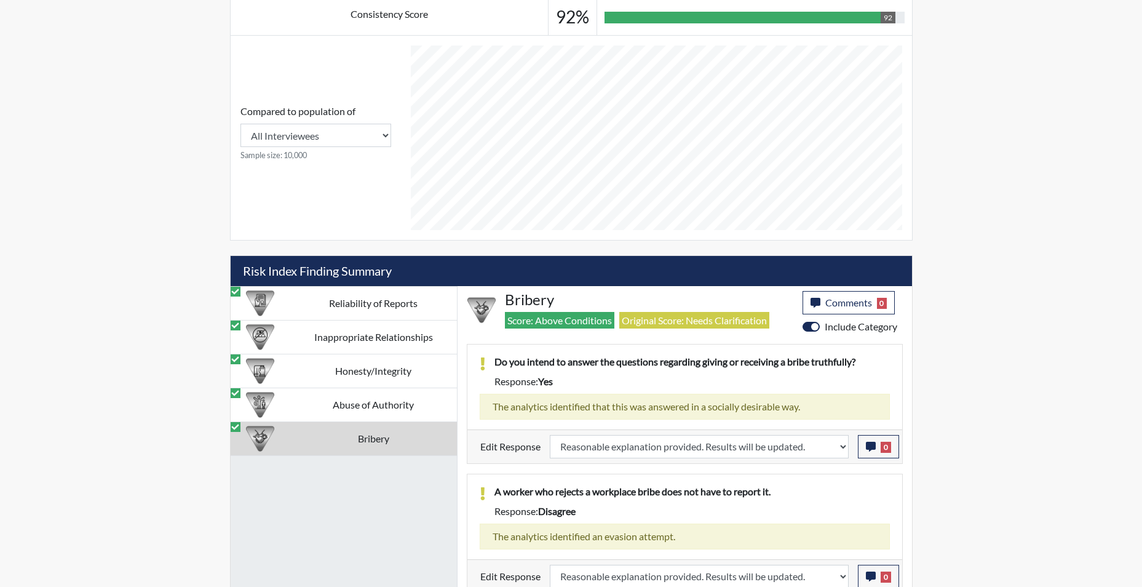
scroll to position [549, 0]
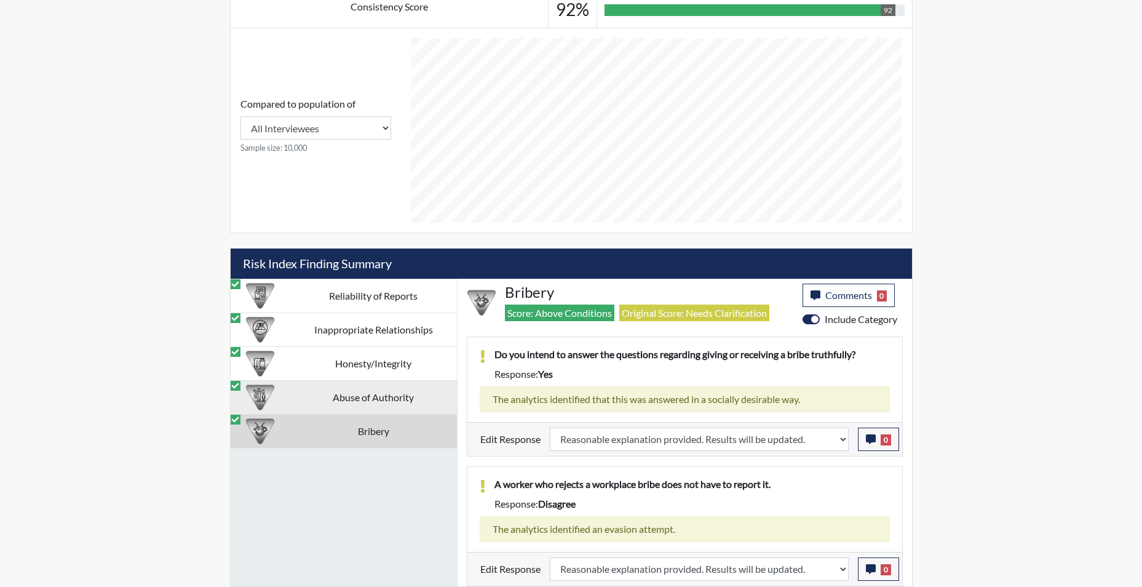
click at [376, 397] on td "Abuse of Authority" at bounding box center [373, 397] width 167 height 34
select select "reasonable-explanation-provided"
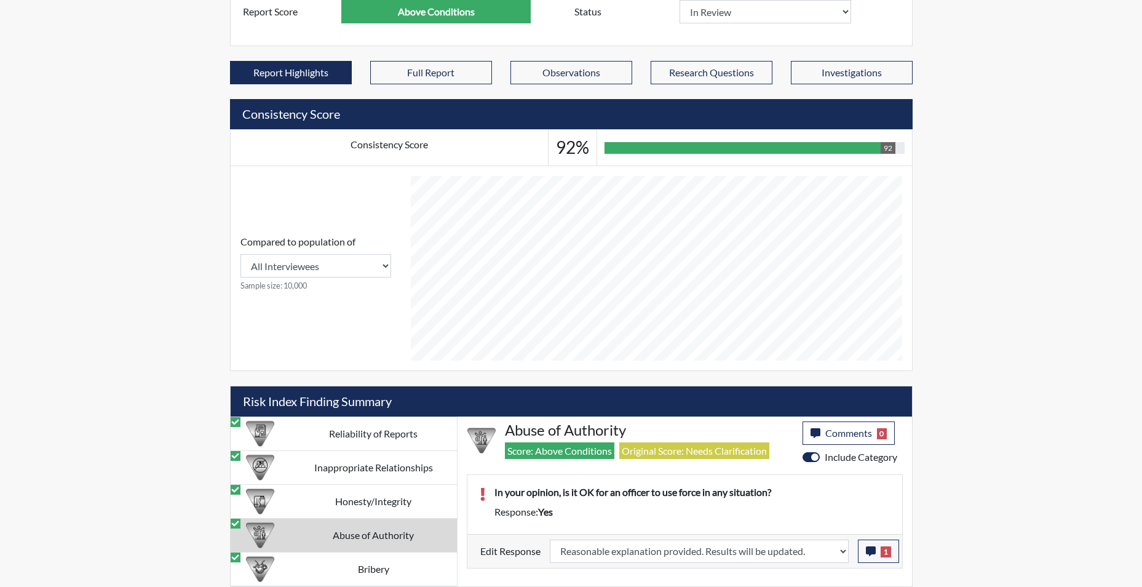
scroll to position [411, 0]
click at [401, 496] on td "Honesty/Integrity" at bounding box center [373, 501] width 167 height 34
select select "reasonable-explanation-provided"
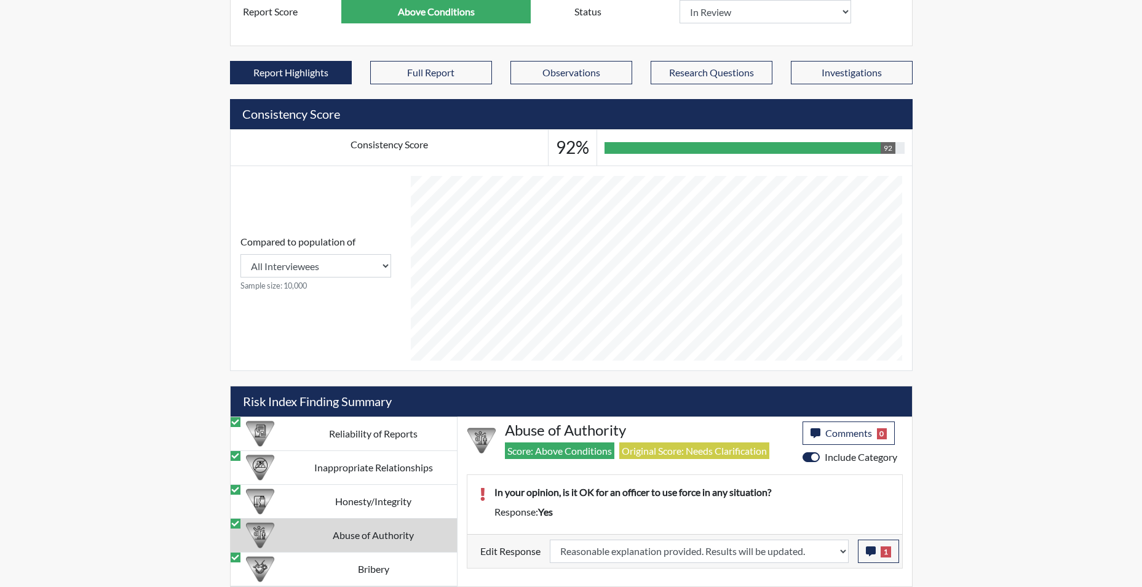
select select "reasonable-explanation-provided"
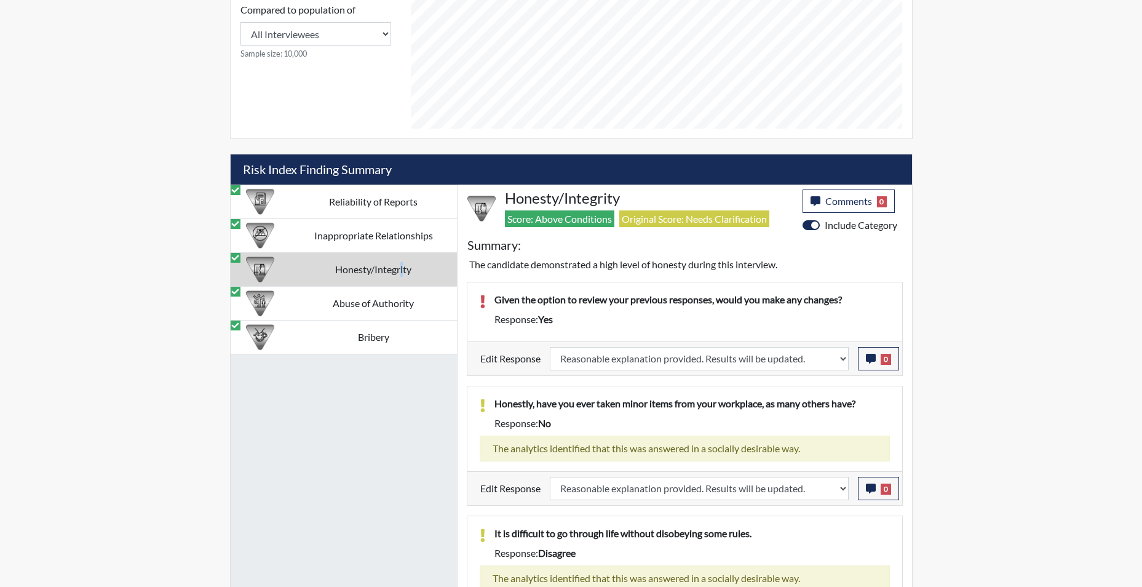
scroll to position [640, 0]
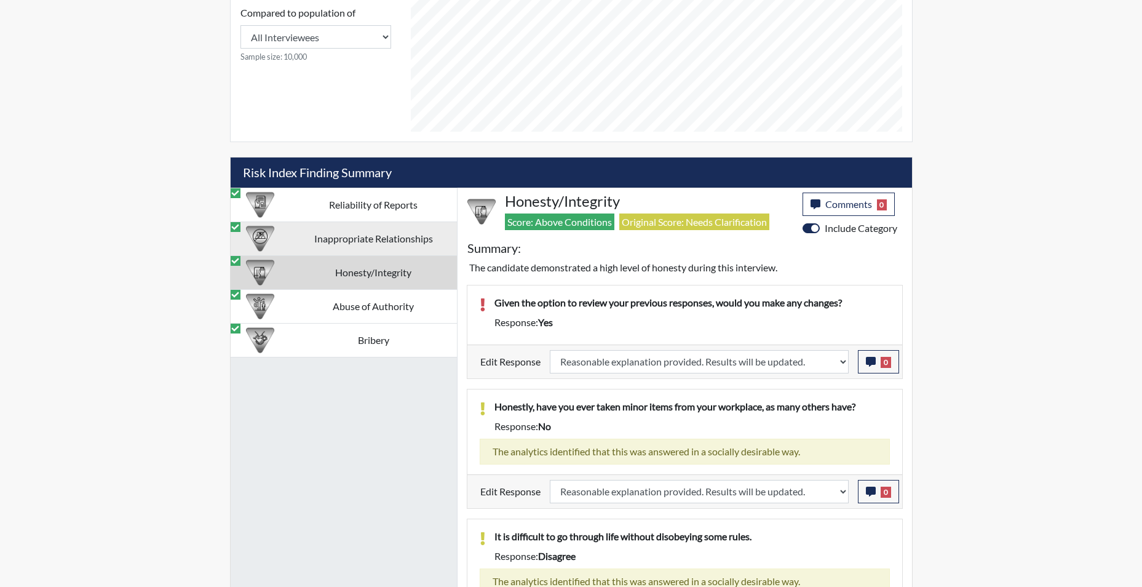
click at [411, 233] on td "Inappropriate Relationships" at bounding box center [373, 238] width 167 height 34
select select "reasonable-explanation-provided"
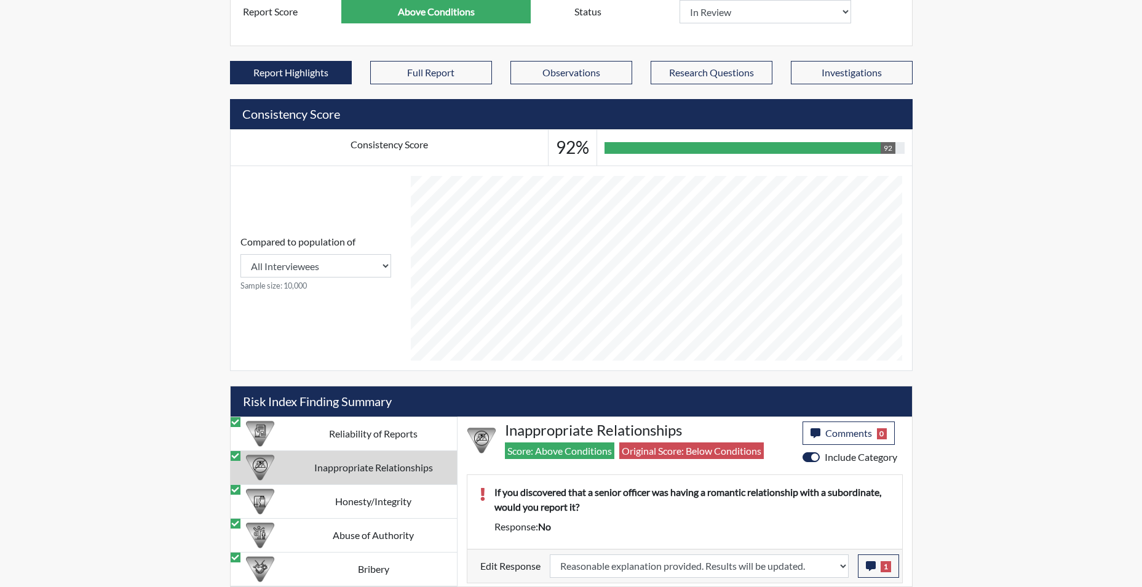
scroll to position [411, 0]
click at [371, 435] on td "Reliability of Reports" at bounding box center [373, 433] width 167 height 34
select select "reasonable-explanation-provided"
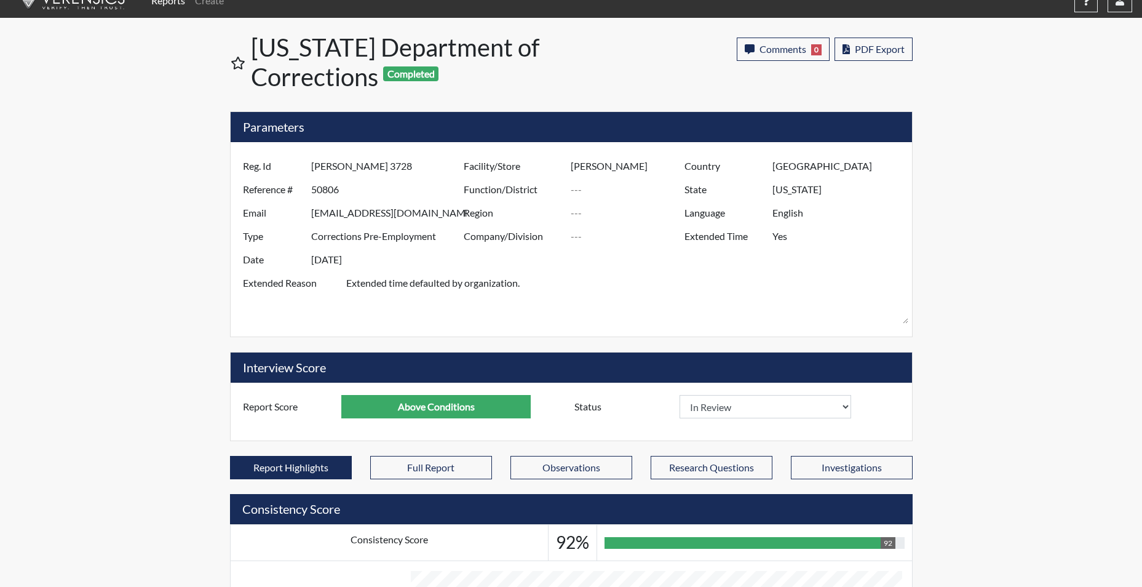
scroll to position [0, 0]
